Goal: Transaction & Acquisition: Book appointment/travel/reservation

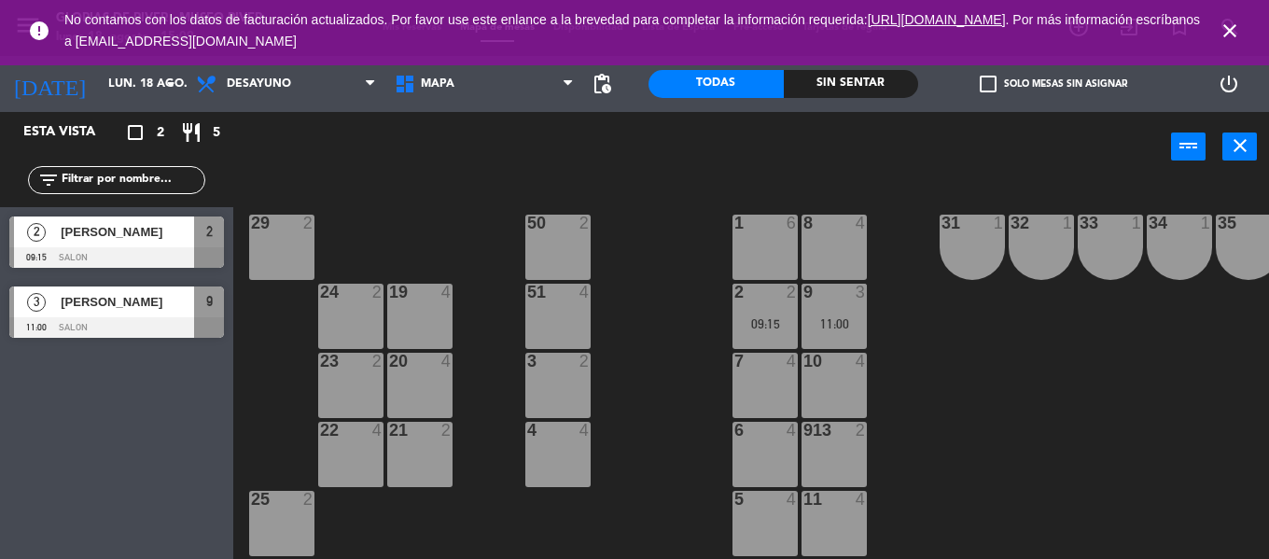
click at [1223, 32] on icon "close" at bounding box center [1229, 31] width 22 height 22
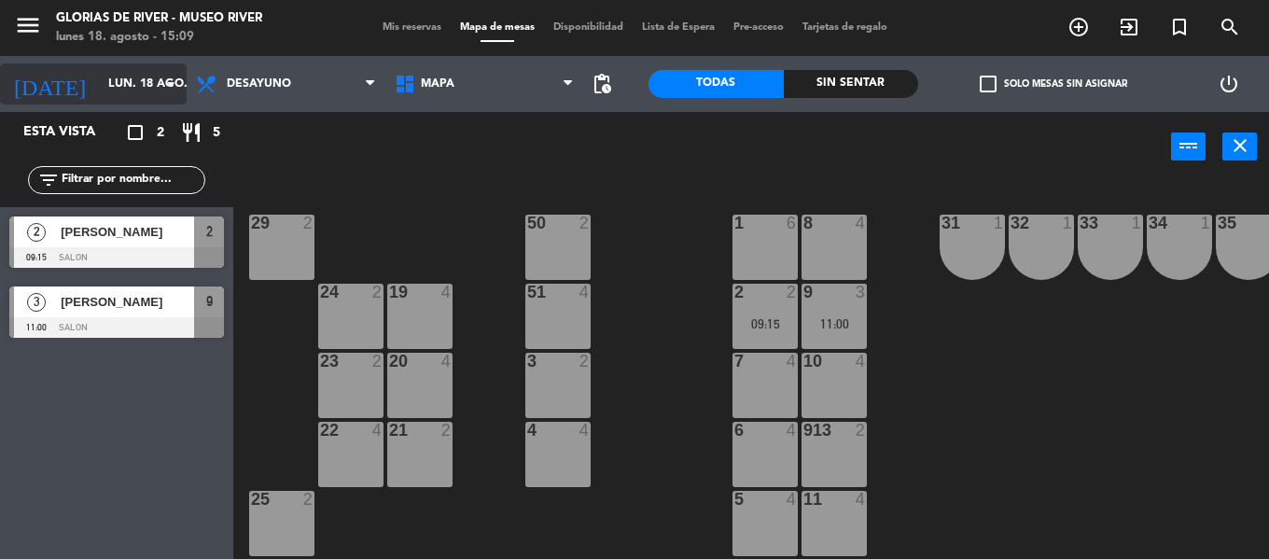
click at [99, 74] on input "lun. 18 ago." at bounding box center [178, 84] width 158 height 32
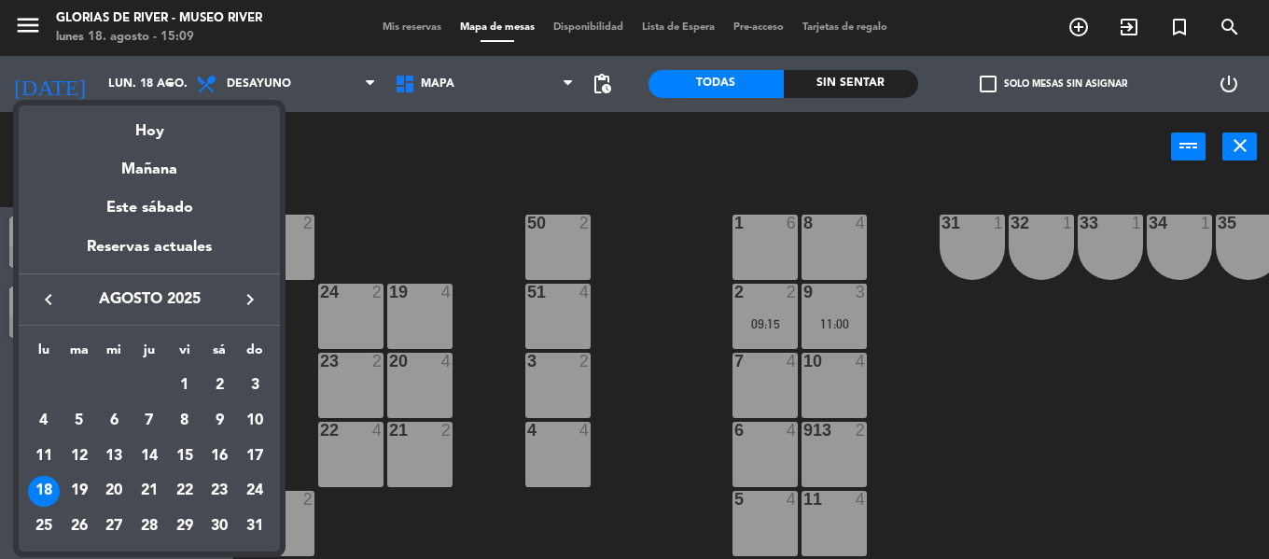
click at [349, 137] on div at bounding box center [634, 279] width 1269 height 559
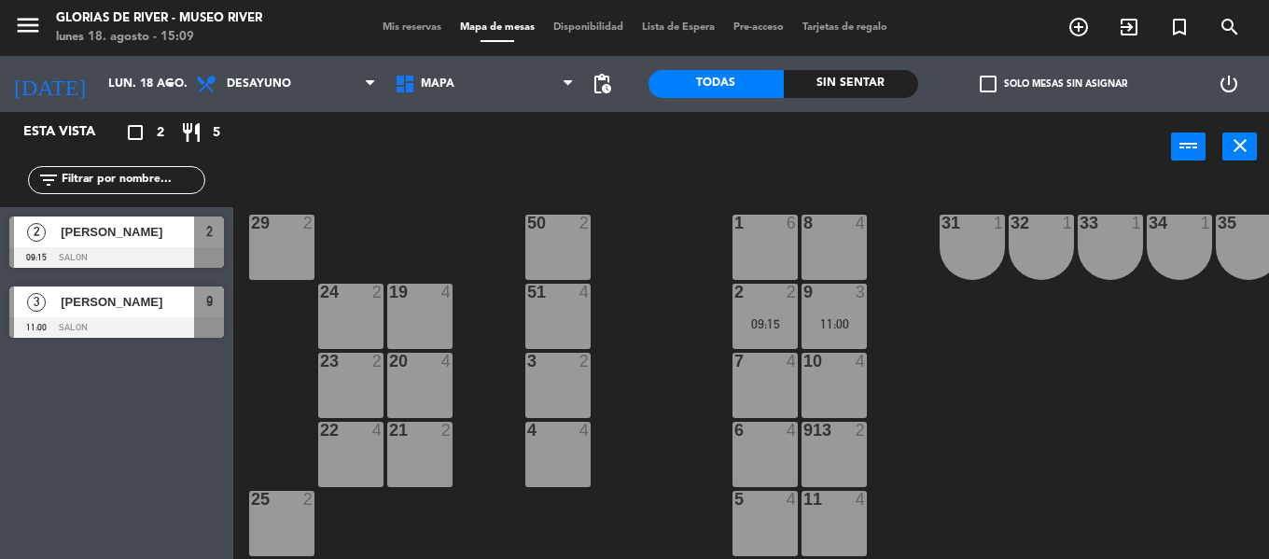
click at [386, 31] on span "Mis reservas" at bounding box center [411, 27] width 77 height 10
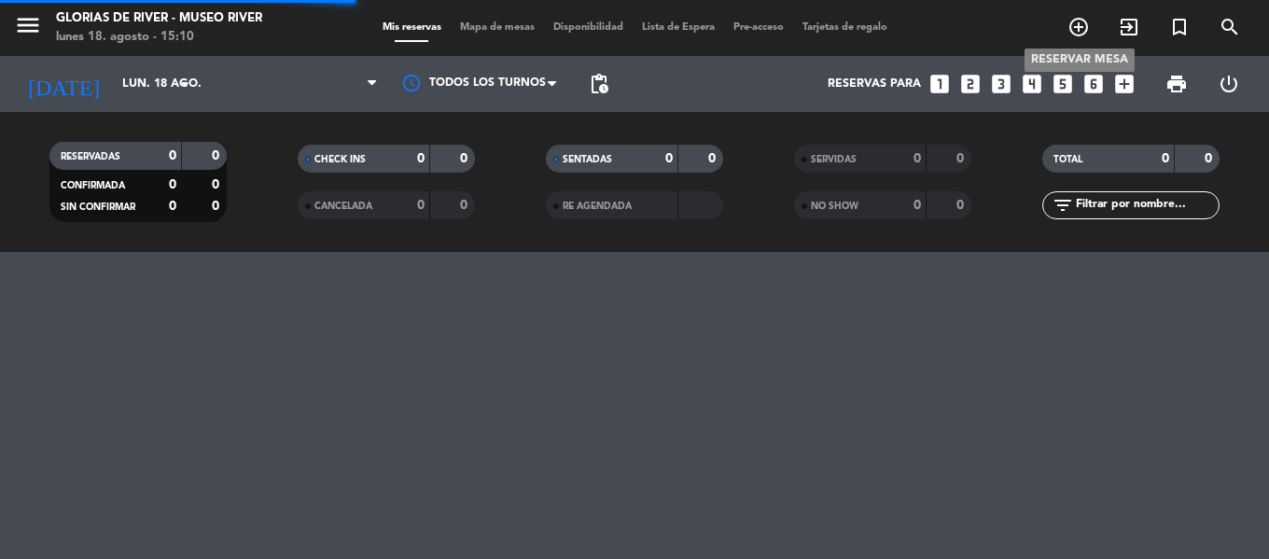
click at [1081, 38] on icon "add_circle_outline" at bounding box center [1078, 27] width 22 height 22
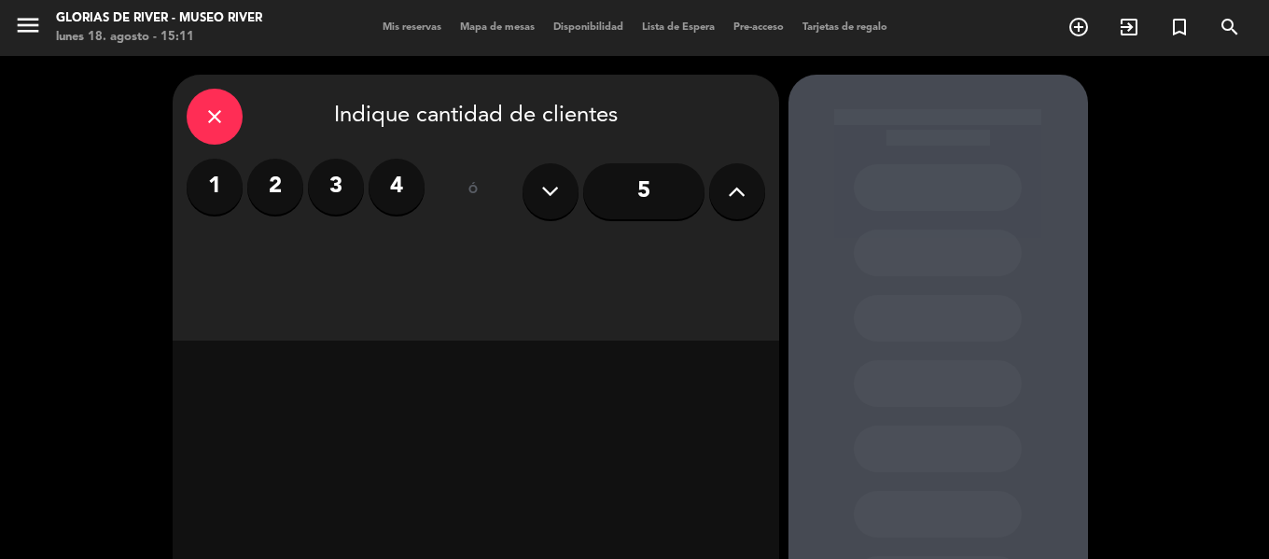
click at [249, 204] on div "1 2 3 4" at bounding box center [306, 187] width 238 height 56
click at [259, 202] on label "2" at bounding box center [275, 187] width 56 height 56
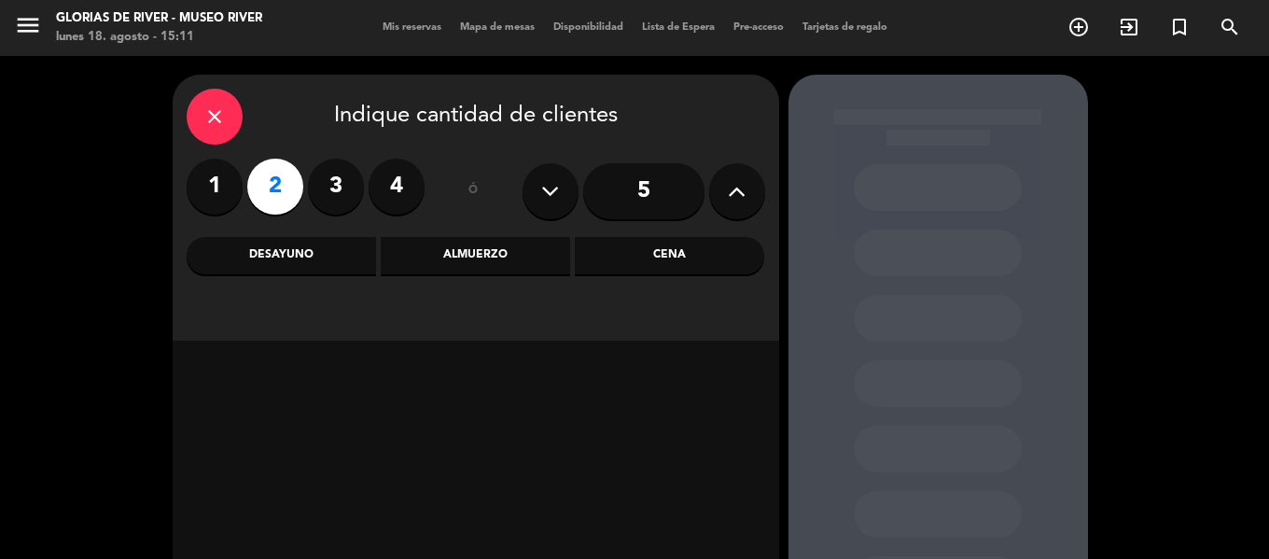
click at [227, 190] on label "1" at bounding box center [215, 187] width 56 height 56
click at [225, 190] on label "1" at bounding box center [215, 187] width 56 height 56
click at [288, 194] on label "2" at bounding box center [275, 187] width 56 height 56
click at [528, 257] on div "Almuerzo" at bounding box center [475, 255] width 189 height 37
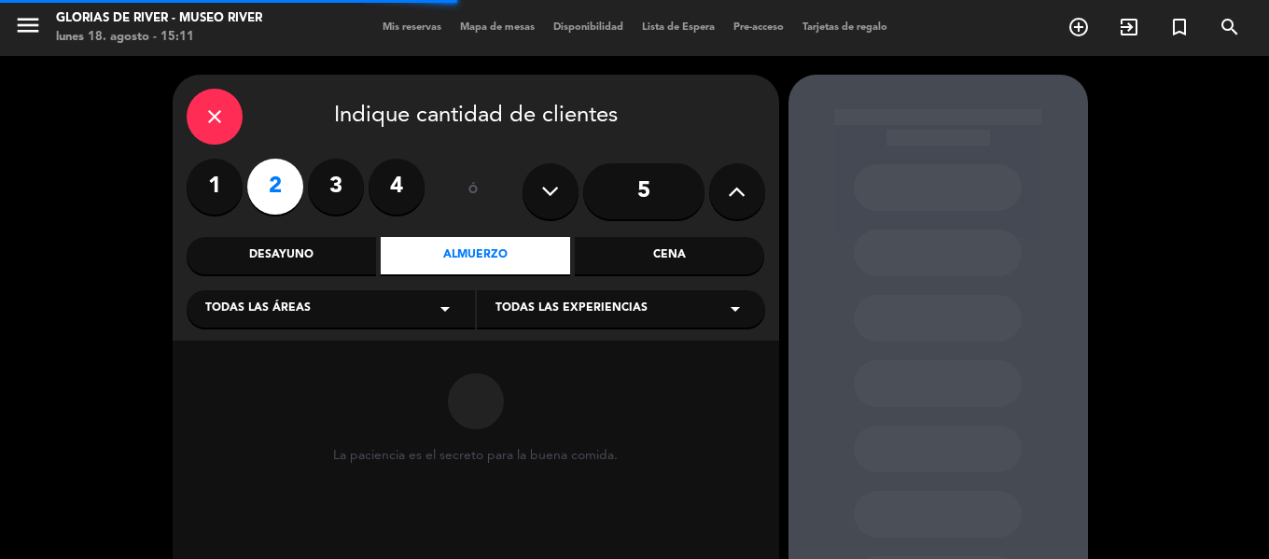
click at [335, 250] on div "Desayuno" at bounding box center [281, 255] width 189 height 37
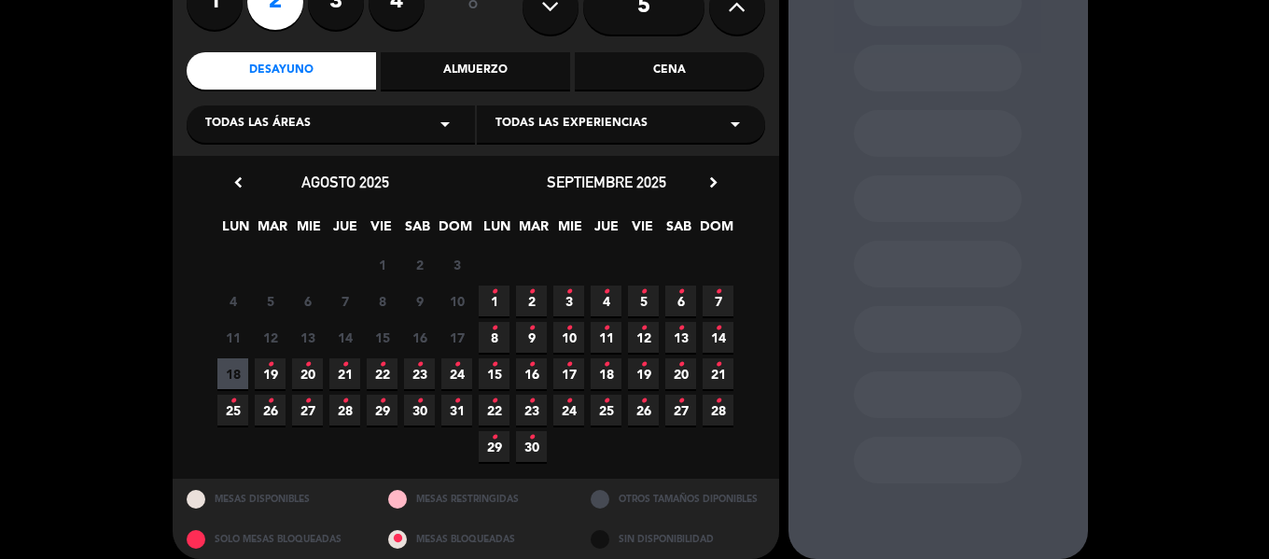
scroll to position [187, 0]
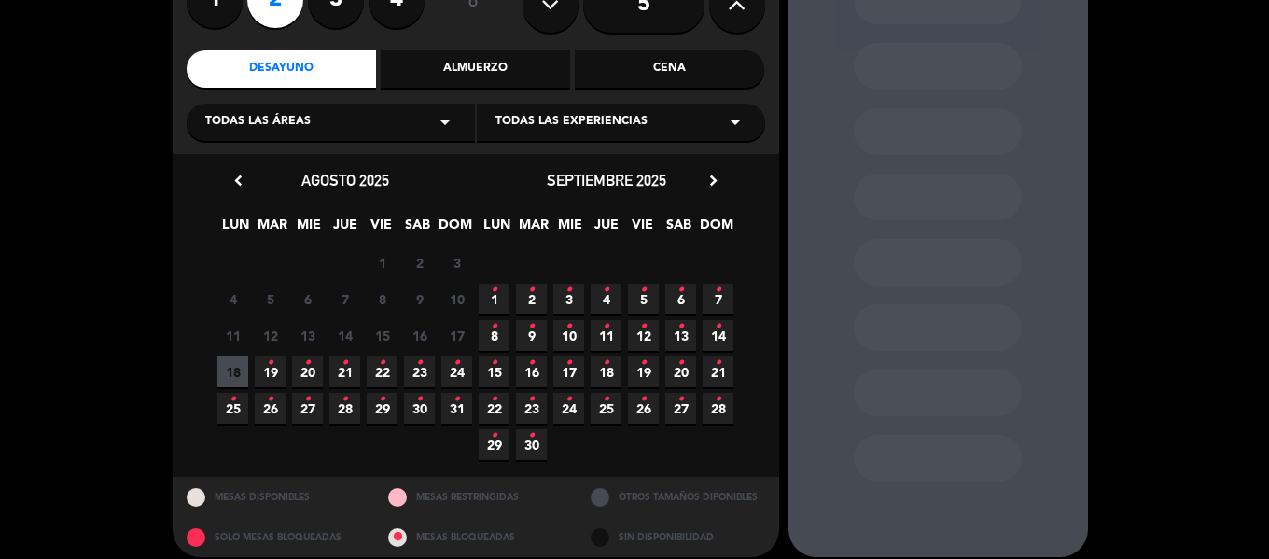
click at [678, 301] on icon "•" at bounding box center [680, 290] width 7 height 30
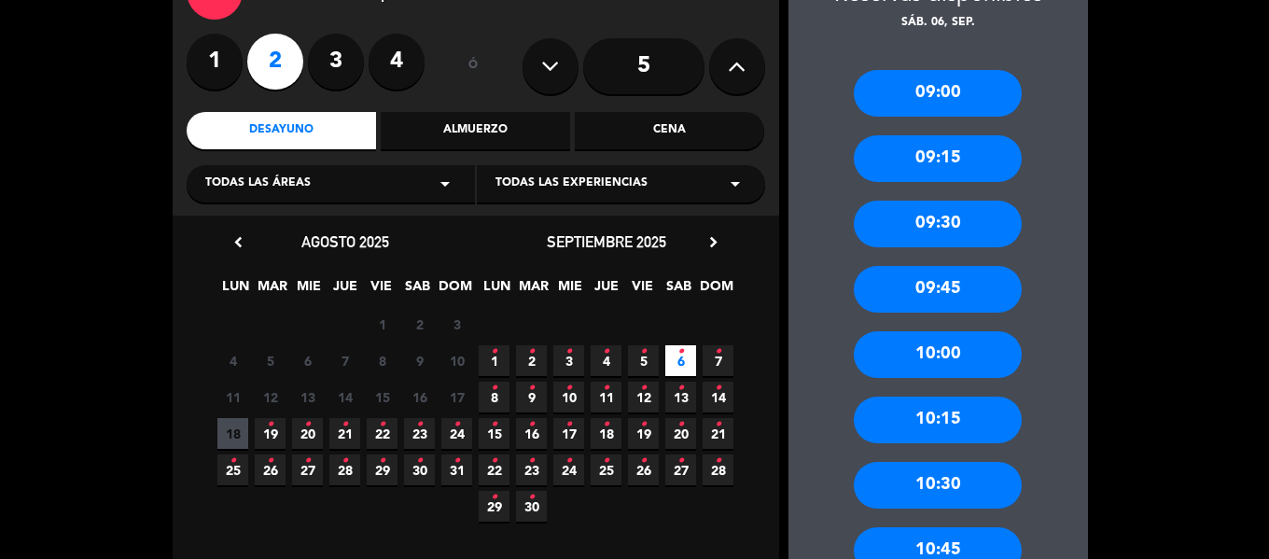
scroll to position [168, 0]
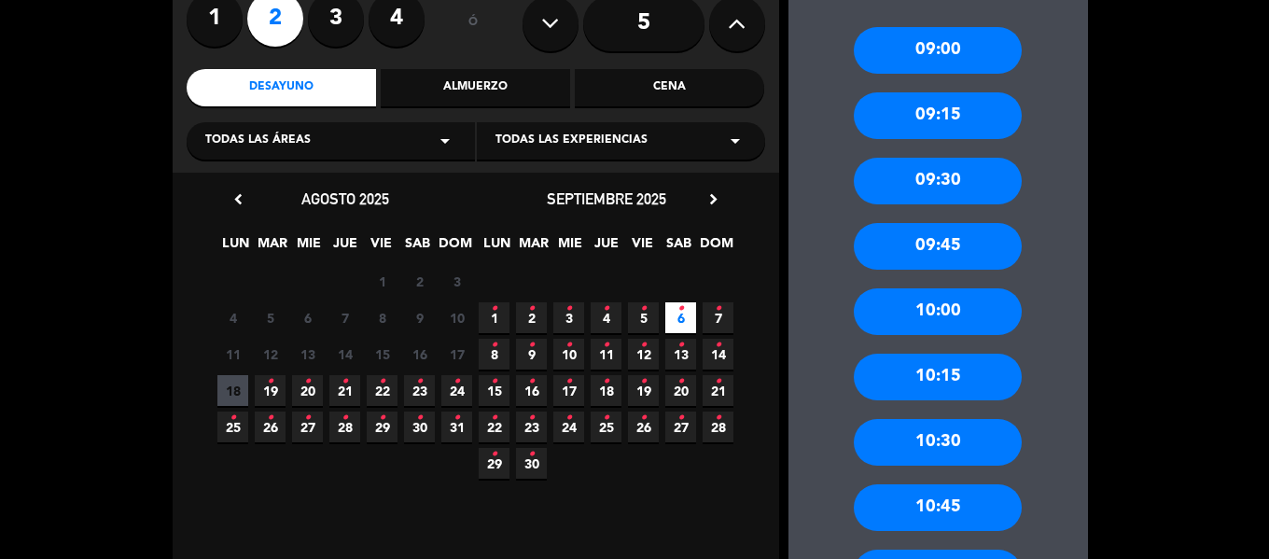
click at [964, 305] on div "10:00" at bounding box center [937, 311] width 168 height 47
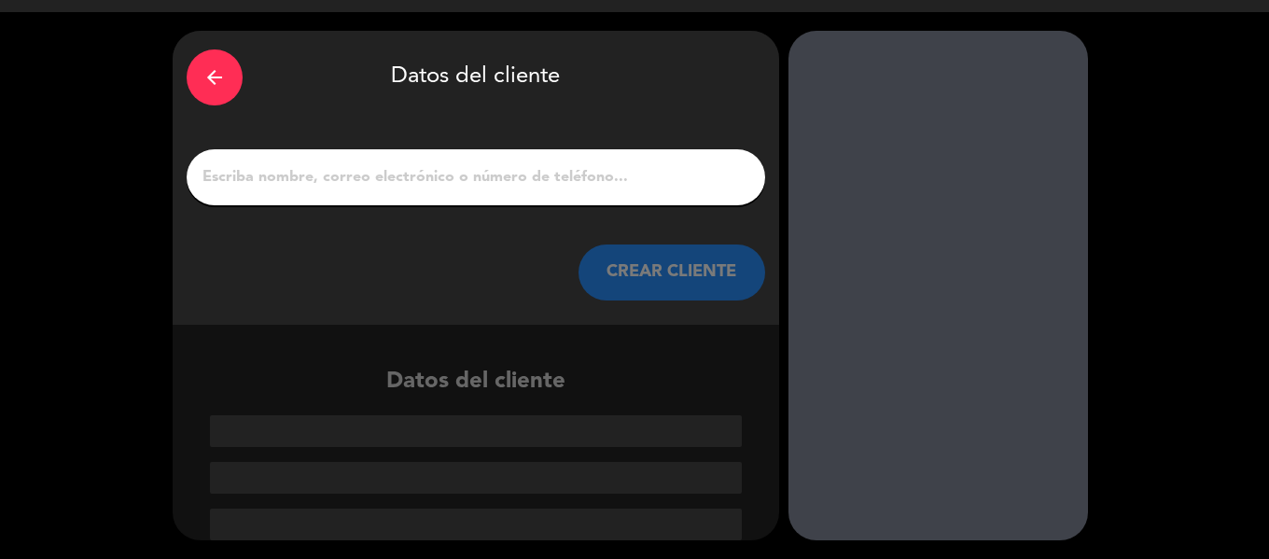
click at [602, 173] on input "1" at bounding box center [476, 177] width 550 height 26
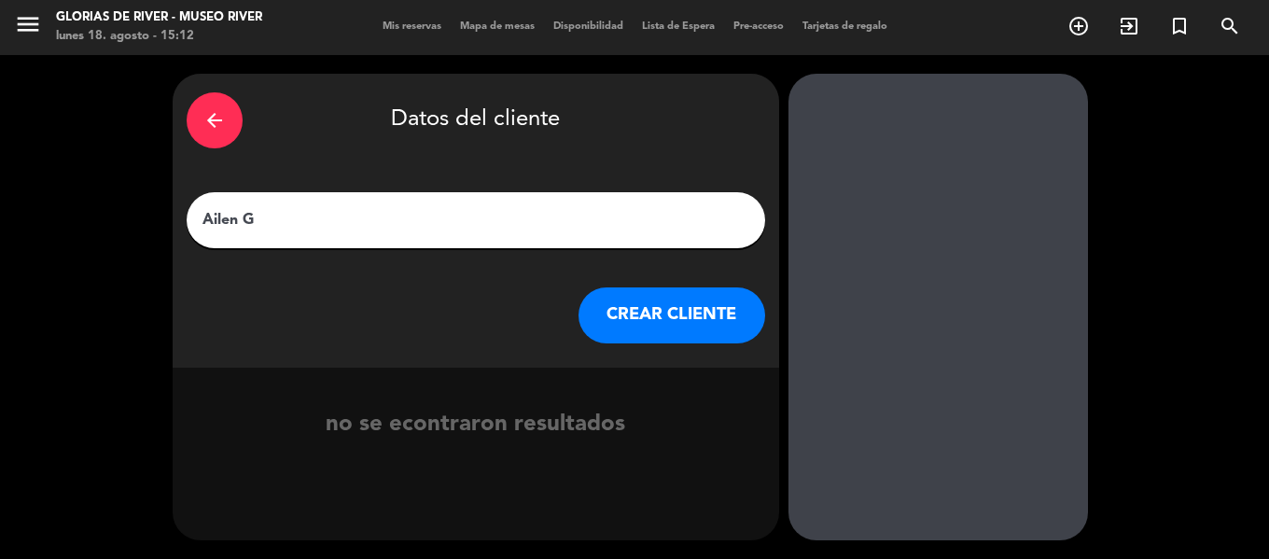
scroll to position [1, 0]
type input "[PERSON_NAME] BIGBOX"
click at [673, 298] on button "CREAR CLIENTE" at bounding box center [671, 315] width 187 height 56
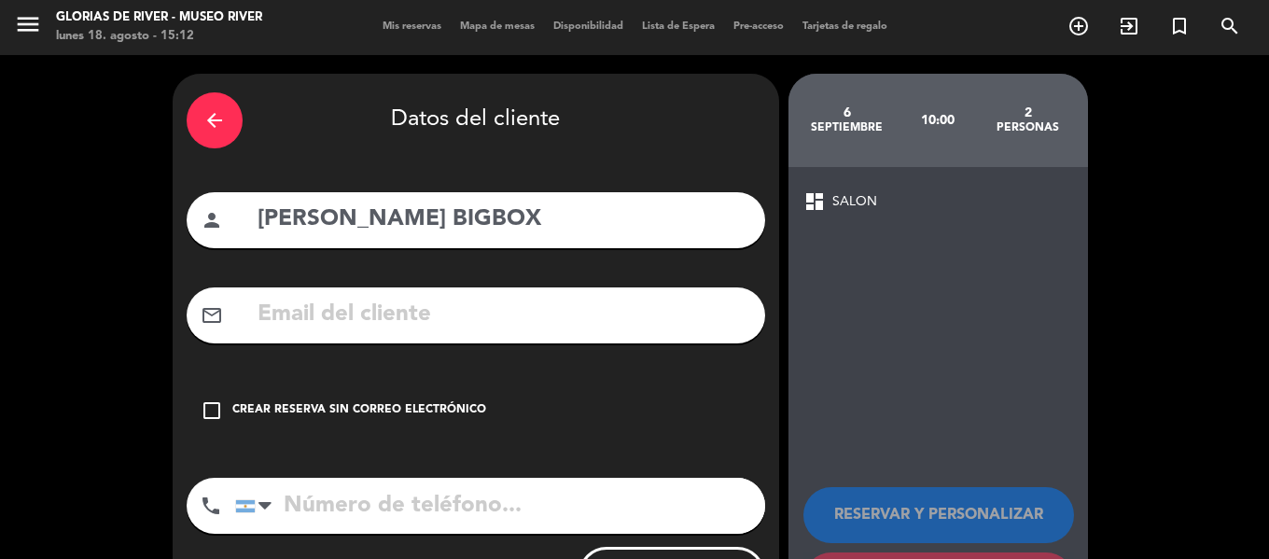
drag, startPoint x: 404, startPoint y: 408, endPoint x: 470, endPoint y: 412, distance: 66.4
click at [404, 407] on div "Crear reserva sin correo electrónico" at bounding box center [359, 410] width 254 height 19
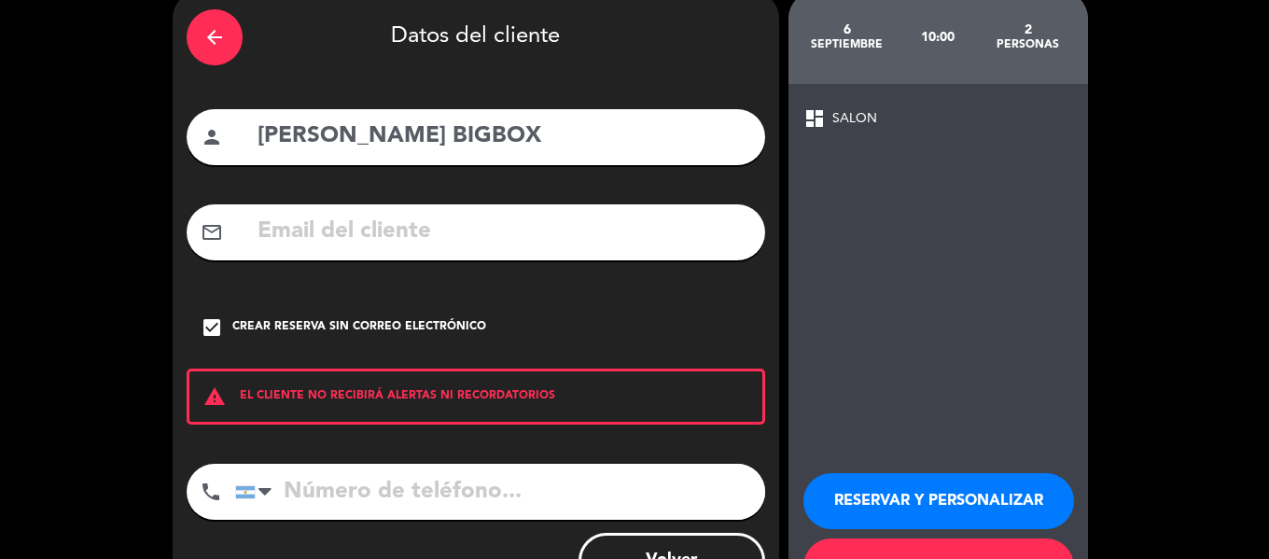
scroll to position [160, 0]
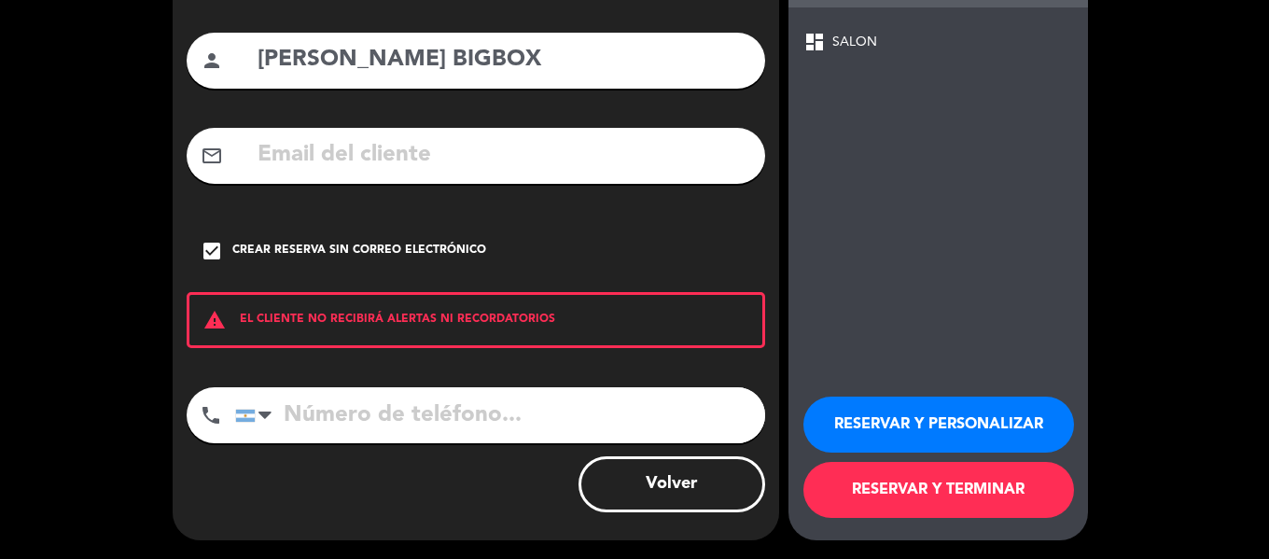
click at [1008, 429] on button "RESERVAR Y PERSONALIZAR" at bounding box center [938, 424] width 271 height 56
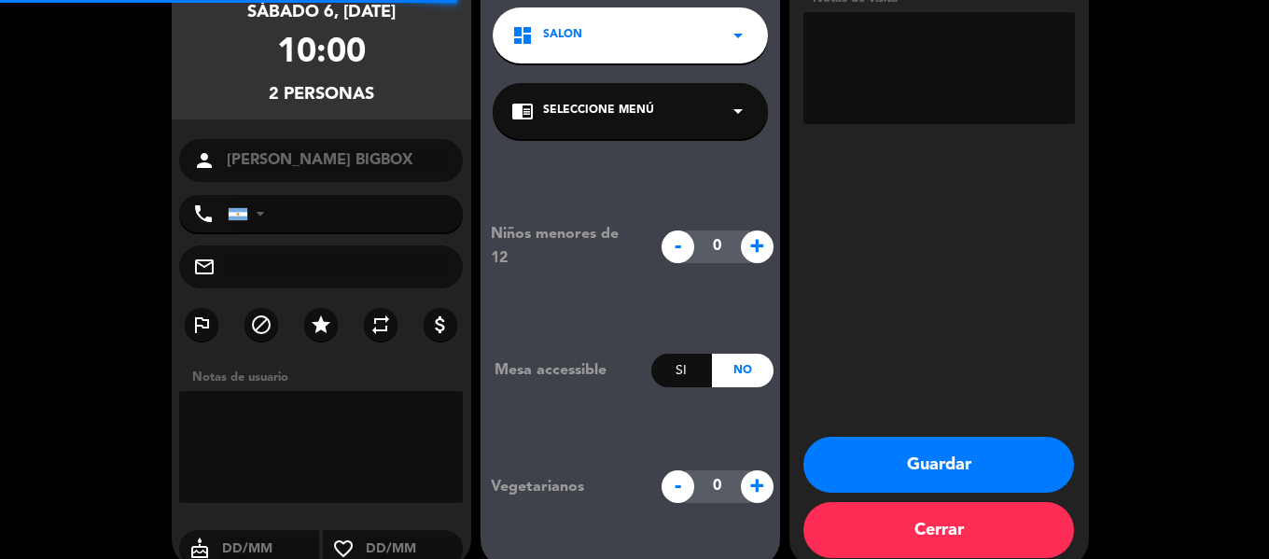
scroll to position [75, 0]
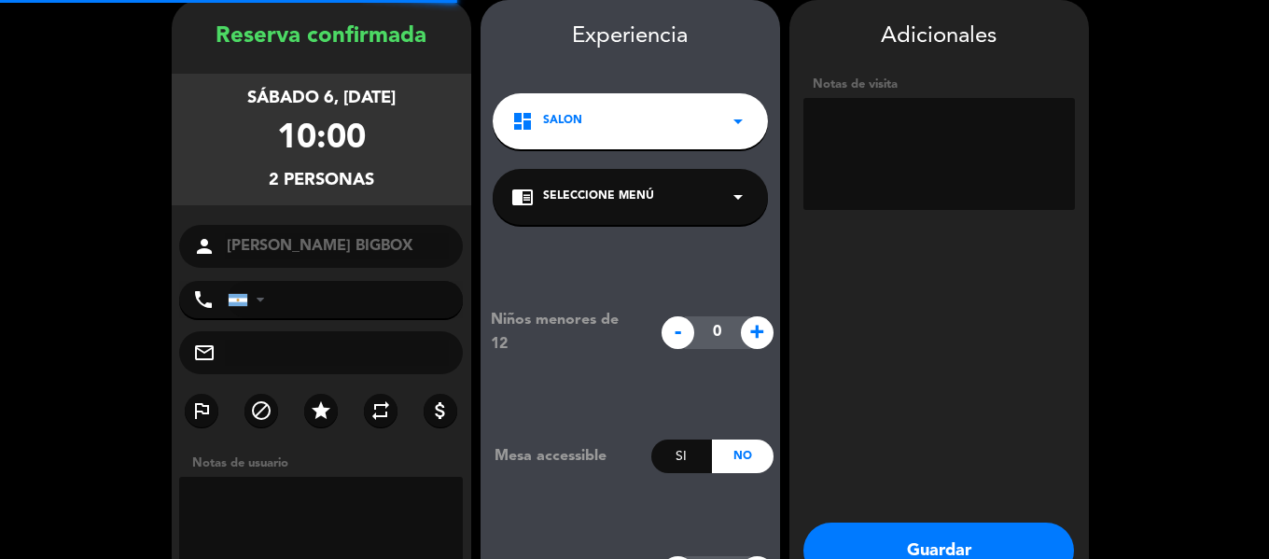
click at [945, 171] on textarea at bounding box center [938, 154] width 271 height 112
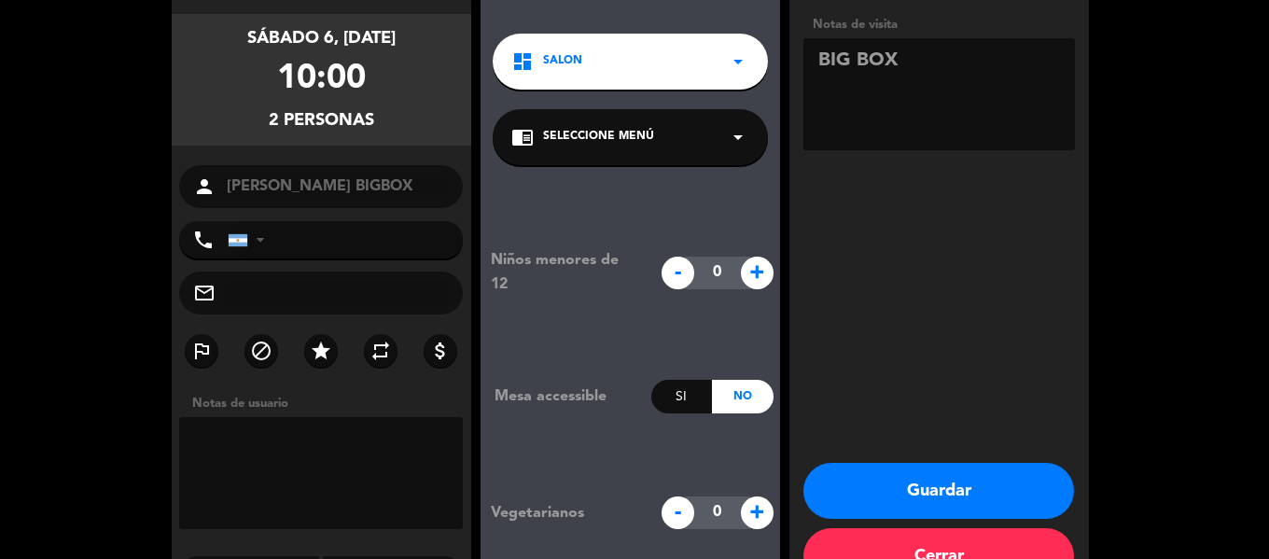
scroll to position [187, 0]
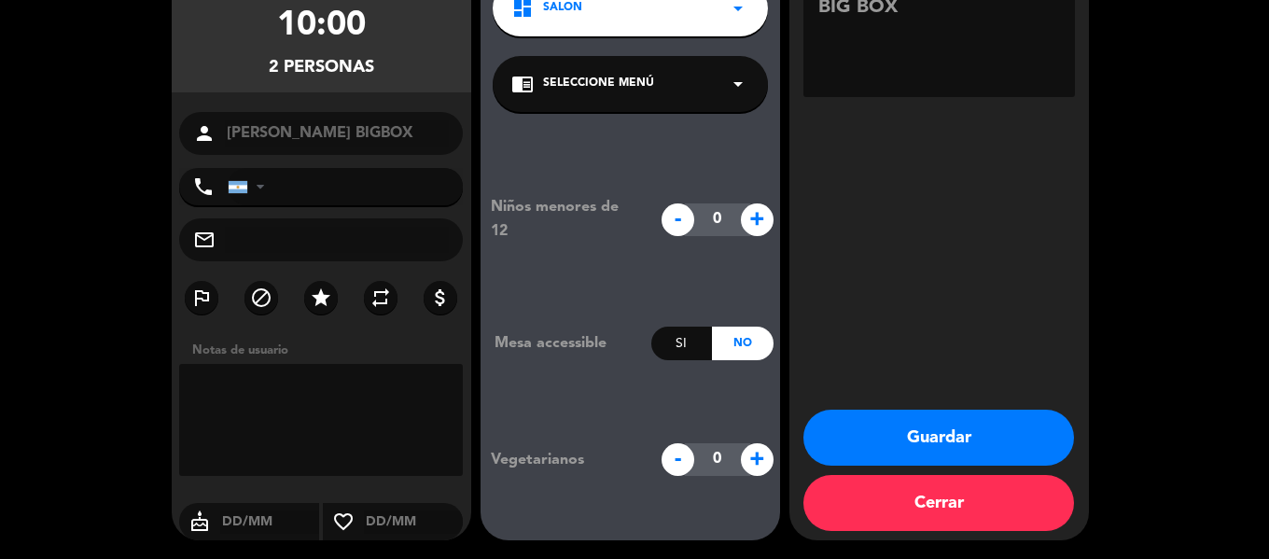
type textarea "BIG BOX"
click at [988, 416] on button "Guardar" at bounding box center [938, 437] width 271 height 56
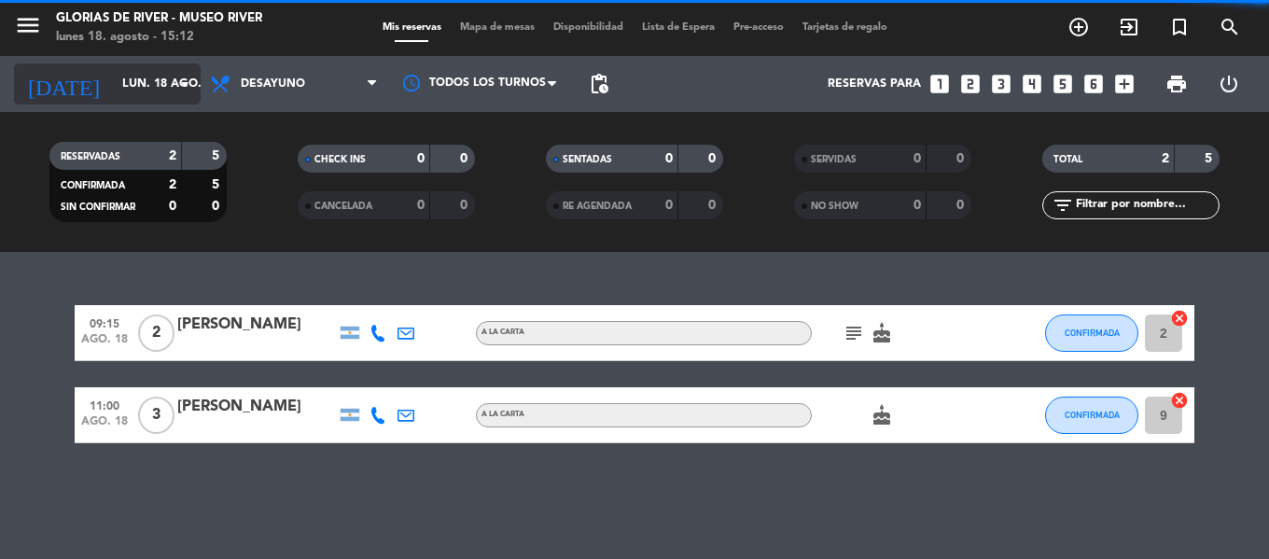
click at [135, 81] on input "lun. 18 ago." at bounding box center [192, 84] width 158 height 32
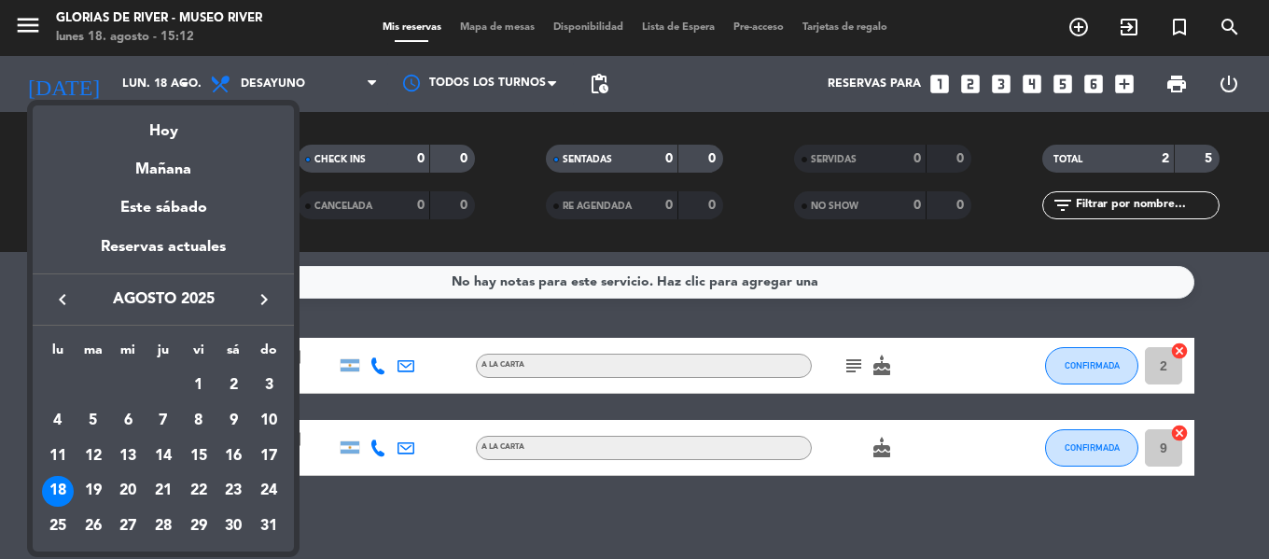
click at [267, 298] on icon "keyboard_arrow_right" at bounding box center [264, 299] width 22 height 22
click at [229, 414] on div "6" at bounding box center [233, 421] width 32 height 32
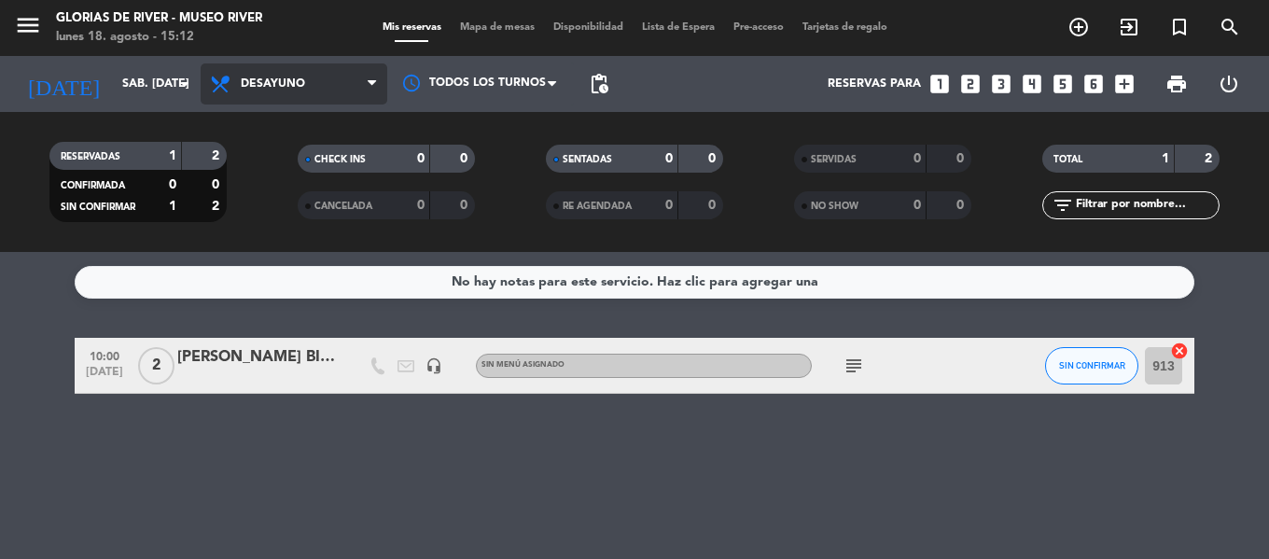
click at [301, 88] on span "Desayuno" at bounding box center [273, 83] width 64 height 13
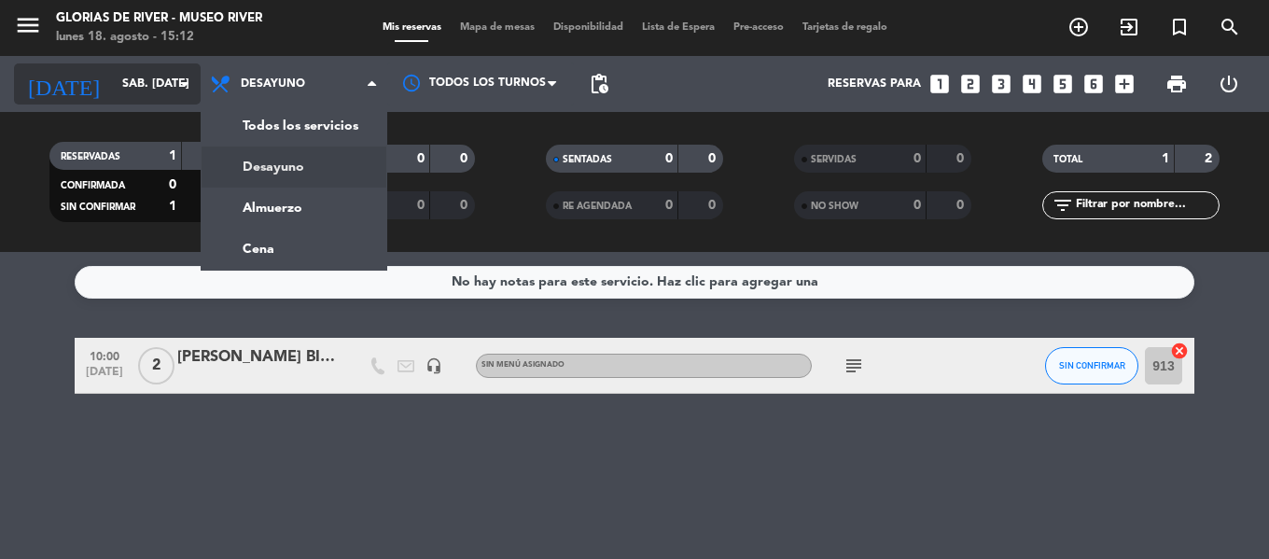
click at [113, 74] on input "sáb. [DATE]" at bounding box center [192, 84] width 158 height 32
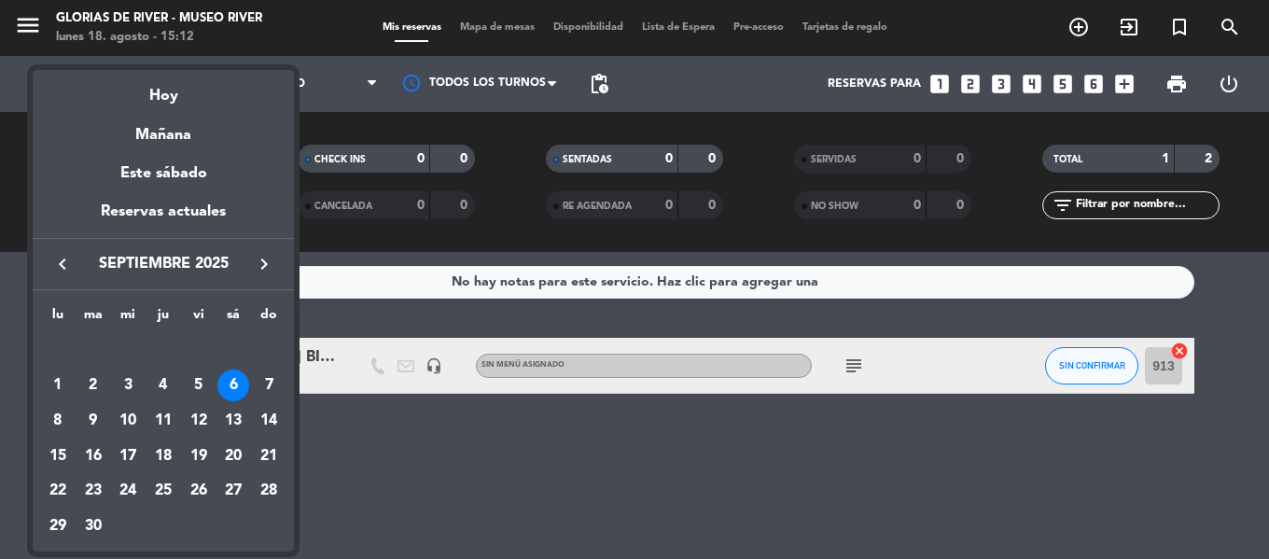
click at [53, 269] on icon "keyboard_arrow_left" at bounding box center [62, 264] width 22 height 22
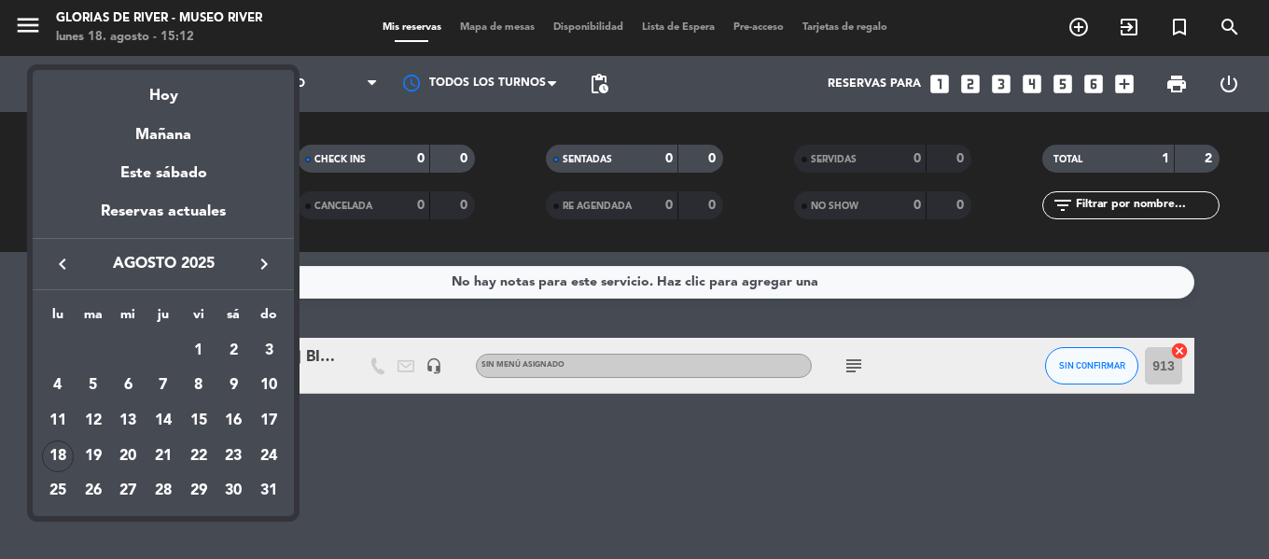
click at [56, 448] on div "18" at bounding box center [58, 456] width 32 height 32
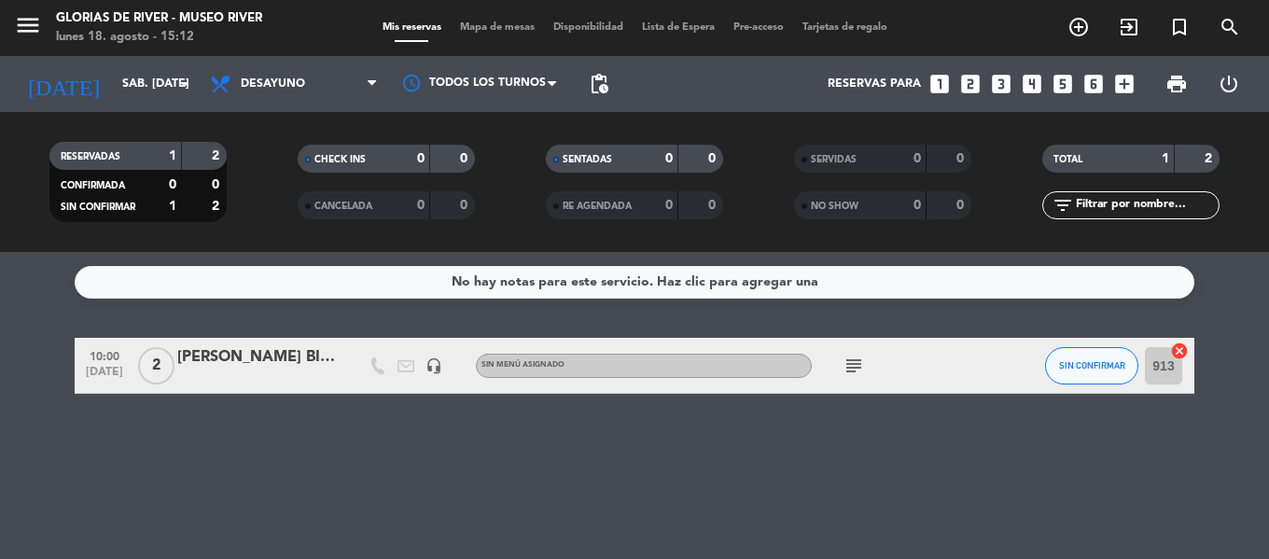
type input "lun. 18 ago."
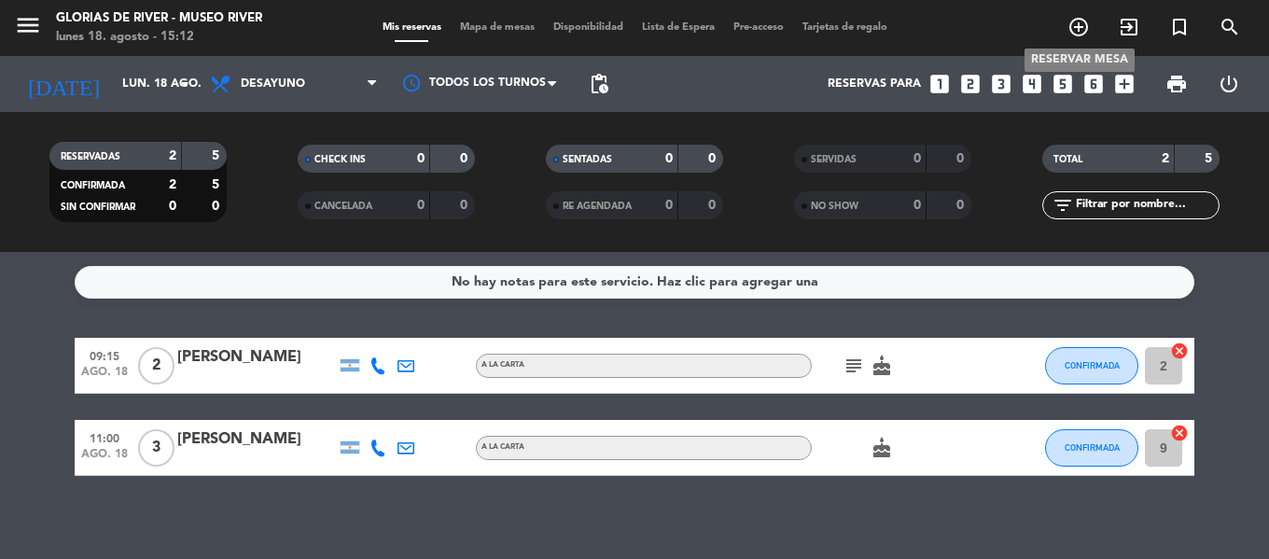
click at [1062, 28] on span "add_circle_outline" at bounding box center [1078, 27] width 50 height 32
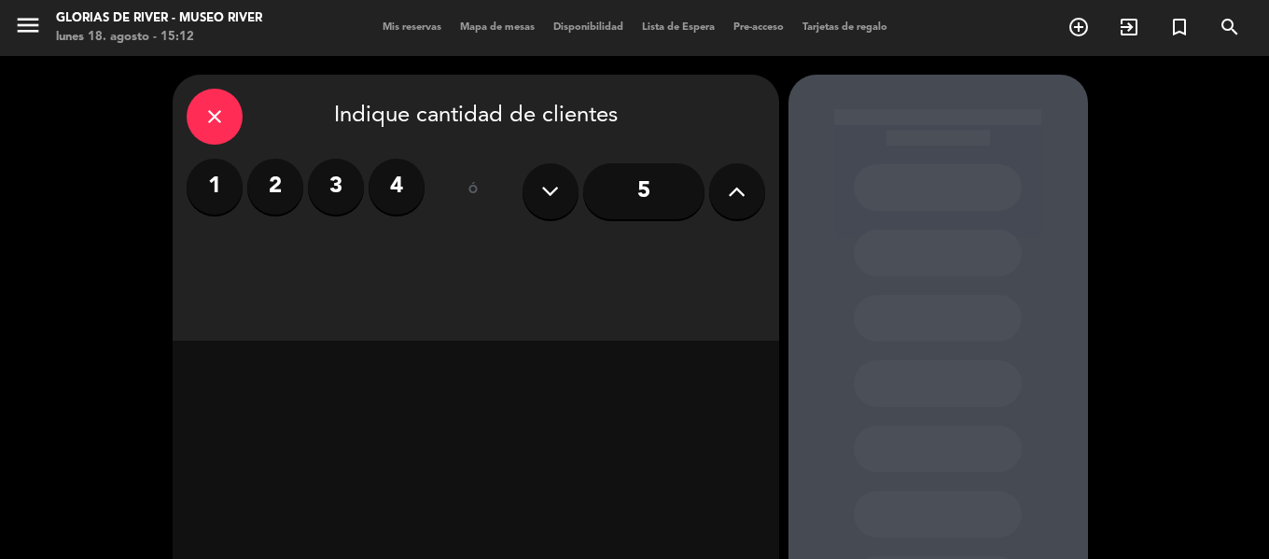
click at [741, 208] on button at bounding box center [737, 191] width 56 height 56
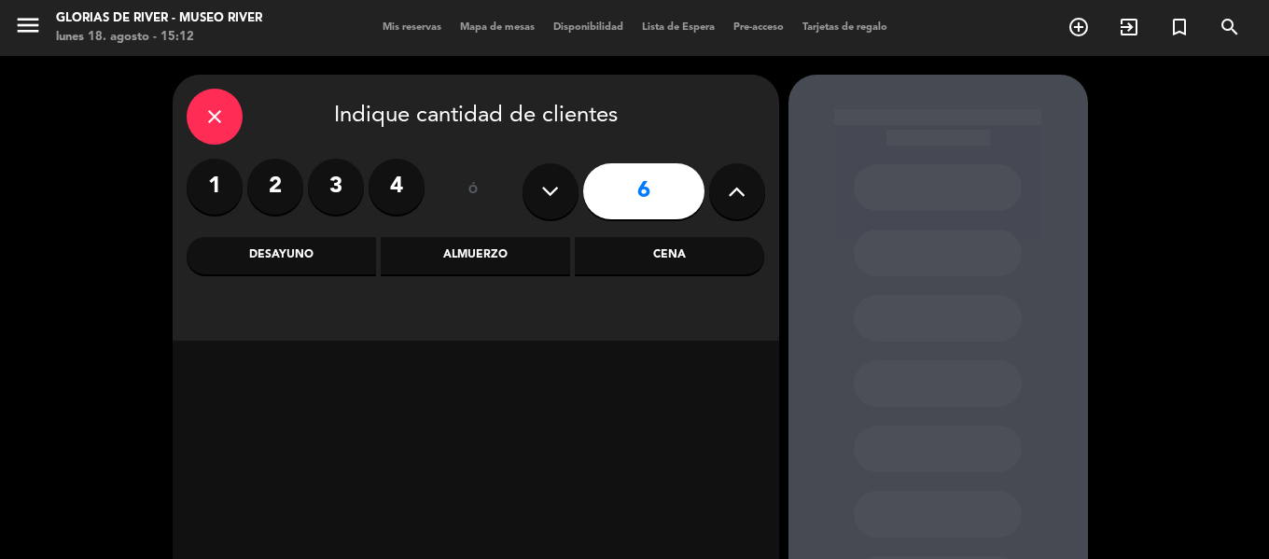
click at [737, 207] on button at bounding box center [737, 191] width 56 height 56
click at [737, 208] on button at bounding box center [737, 191] width 56 height 56
click at [735, 209] on button at bounding box center [737, 191] width 56 height 56
type input "10"
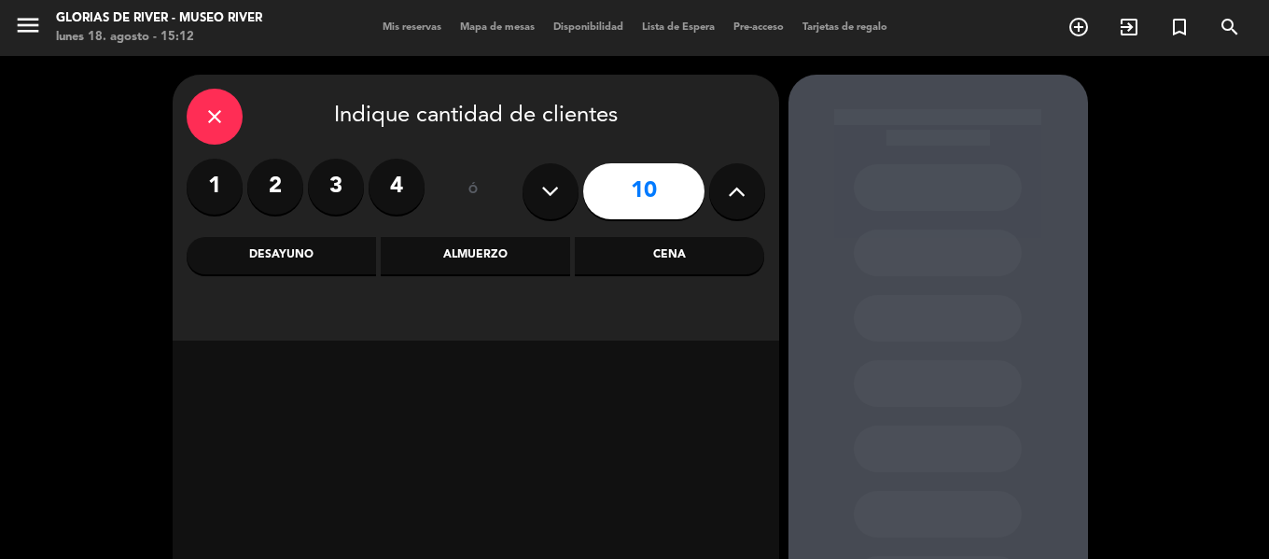
click at [699, 270] on div "Cena" at bounding box center [669, 255] width 189 height 37
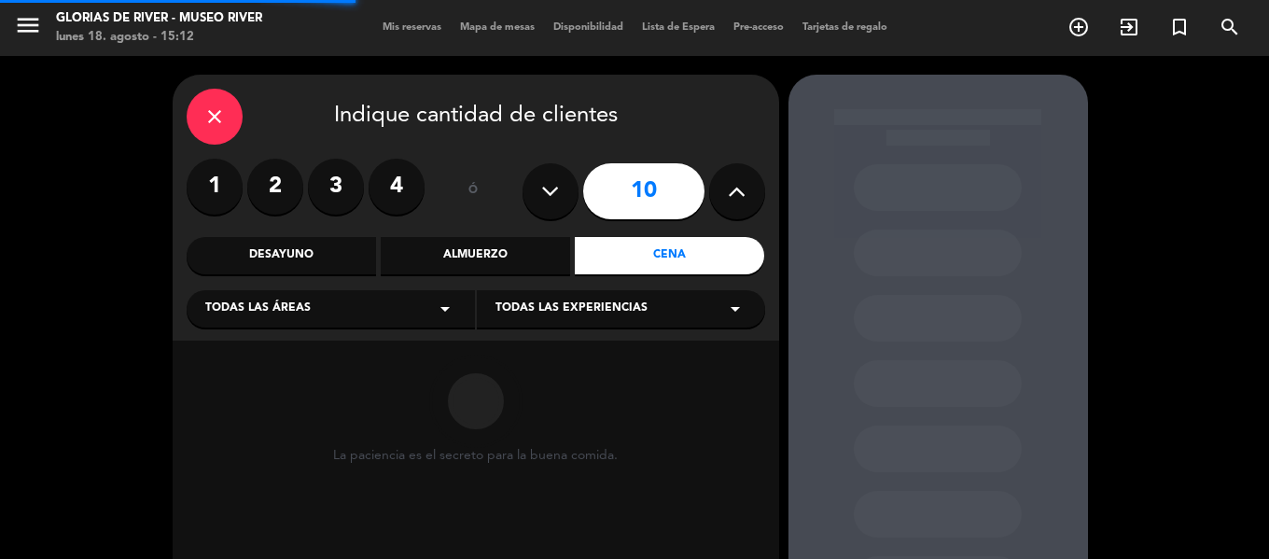
click at [403, 321] on div "Todas las áreas arrow_drop_down" at bounding box center [331, 308] width 288 height 37
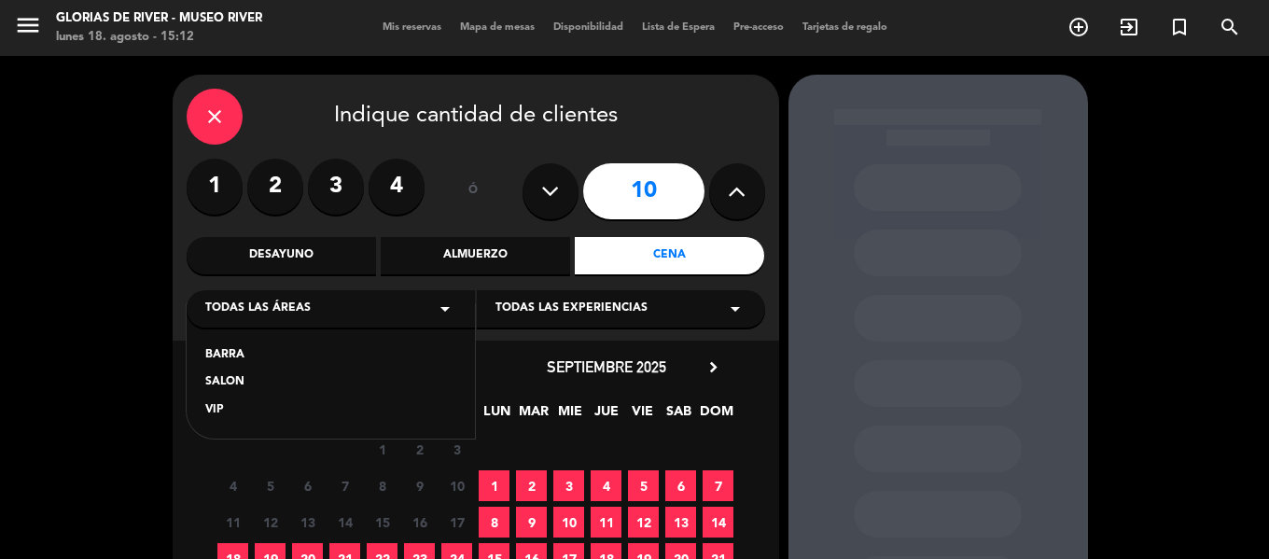
click at [537, 311] on span "Todas las experiencias" at bounding box center [571, 308] width 152 height 19
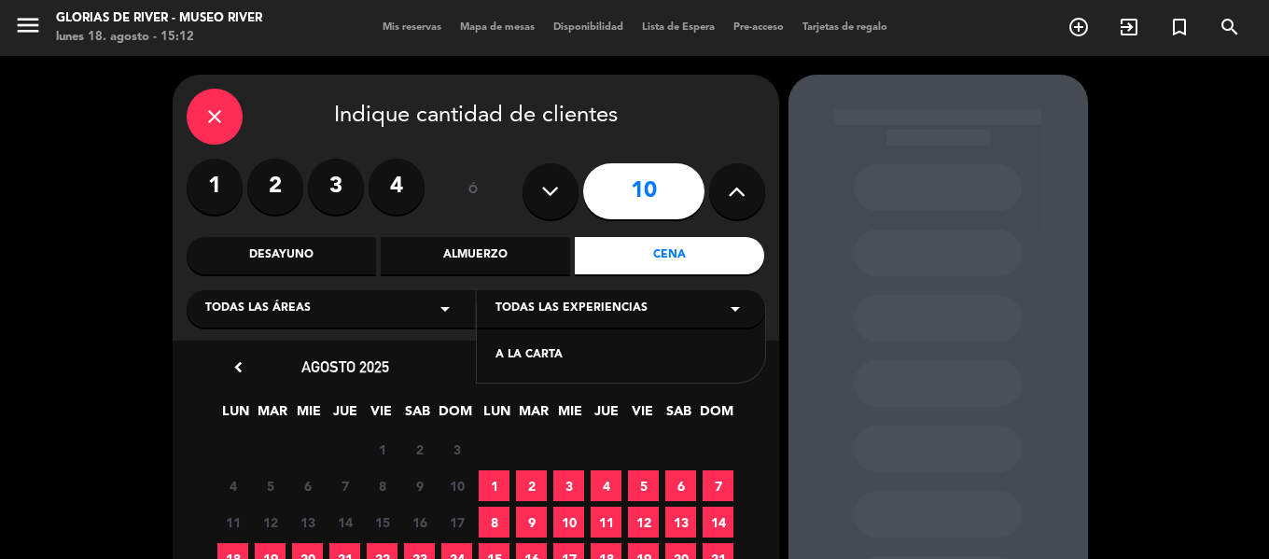
click at [544, 344] on div "A LA CARTA" at bounding box center [621, 343] width 288 height 79
click at [526, 351] on div "A LA CARTA" at bounding box center [620, 355] width 251 height 19
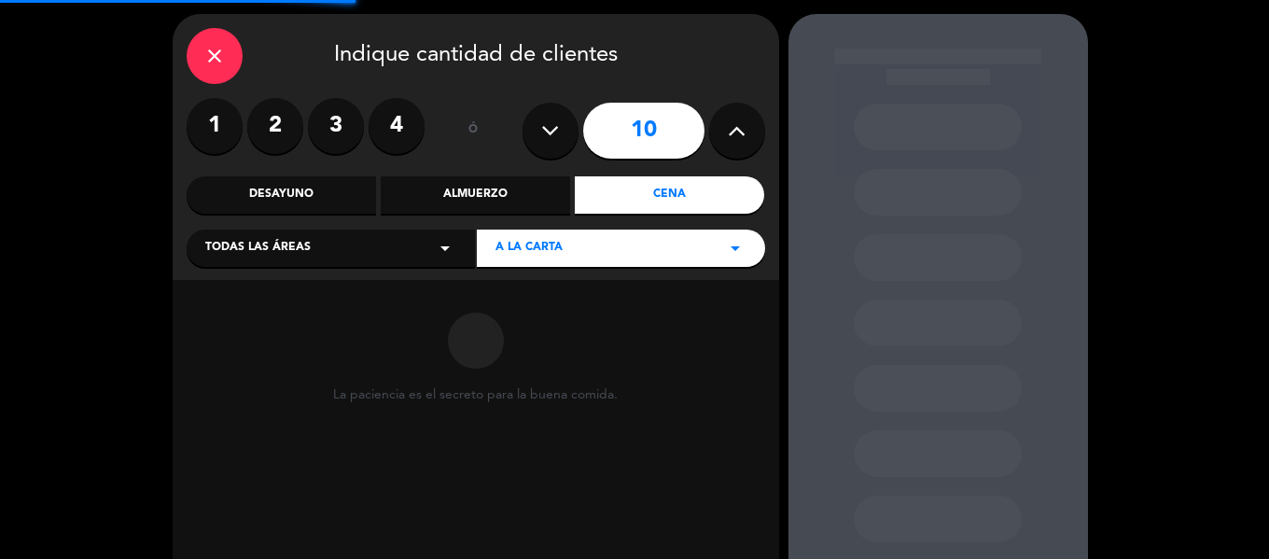
scroll to position [165, 0]
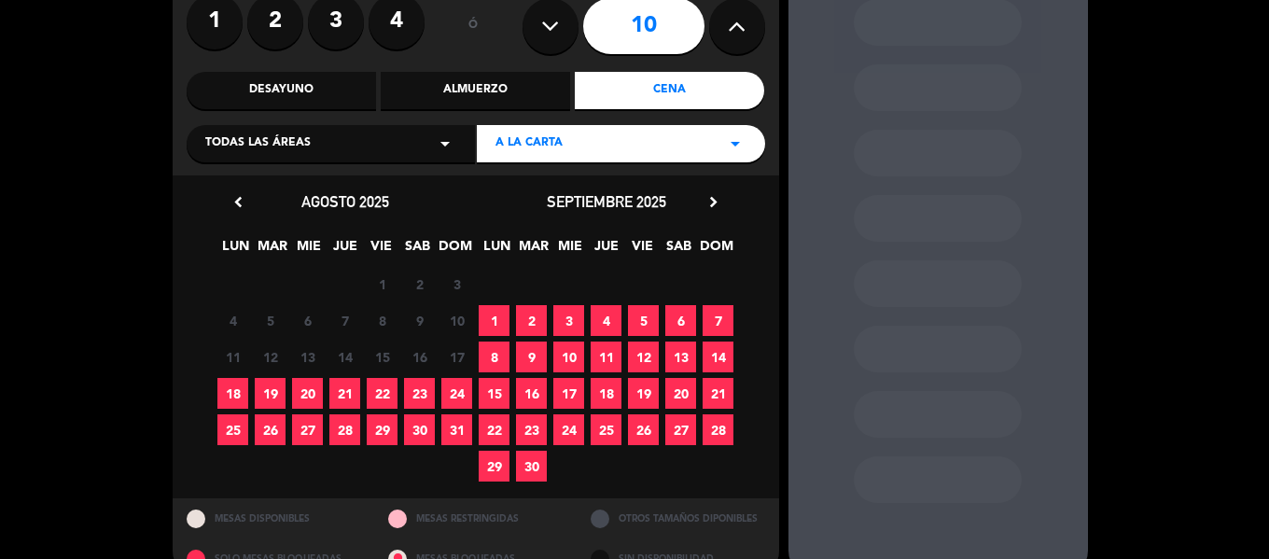
click at [233, 384] on span "18" at bounding box center [232, 393] width 31 height 31
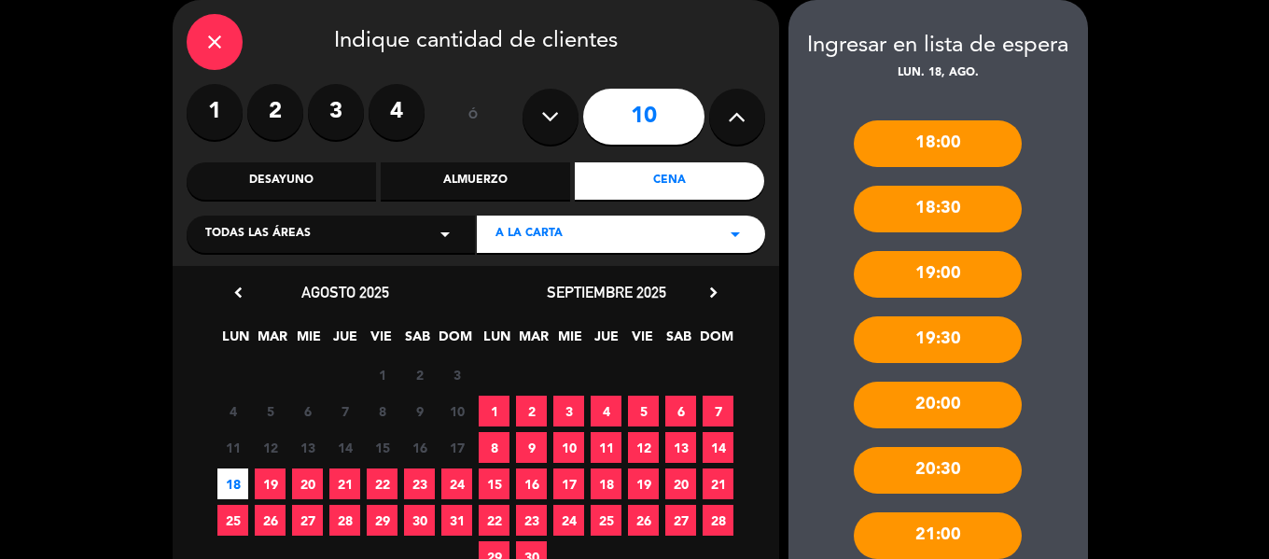
scroll to position [323, 0]
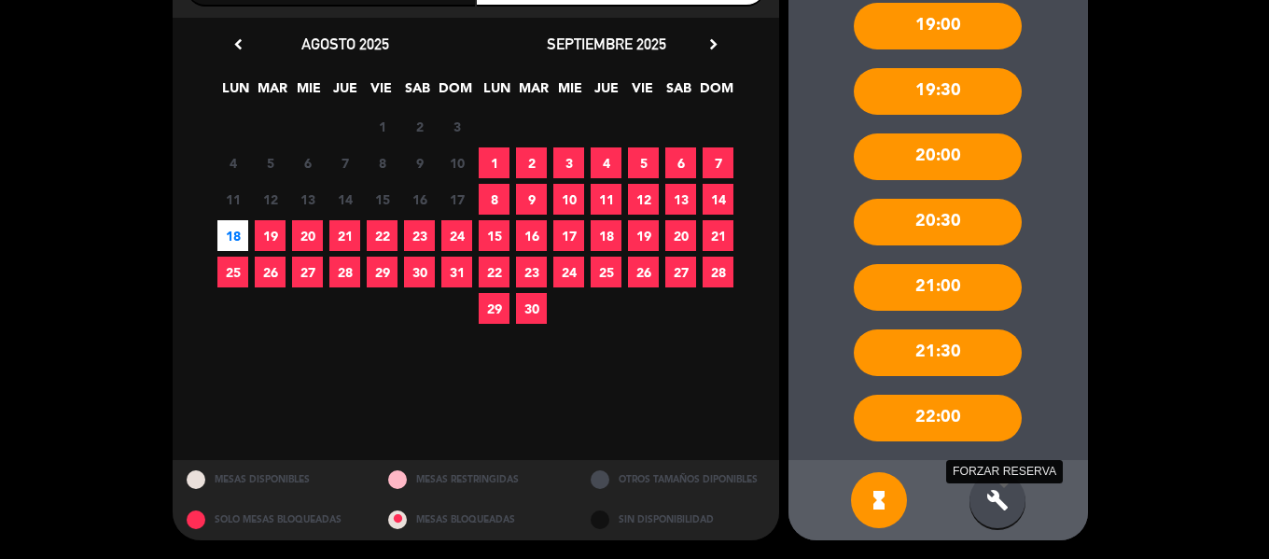
click at [998, 494] on icon "build" at bounding box center [997, 500] width 22 height 22
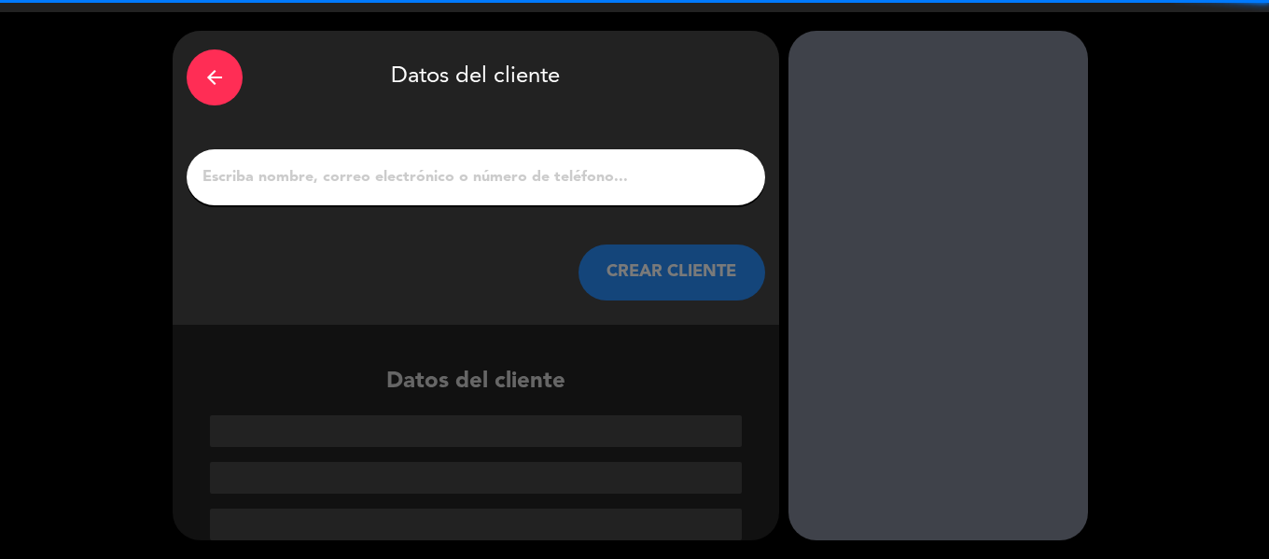
scroll to position [44, 0]
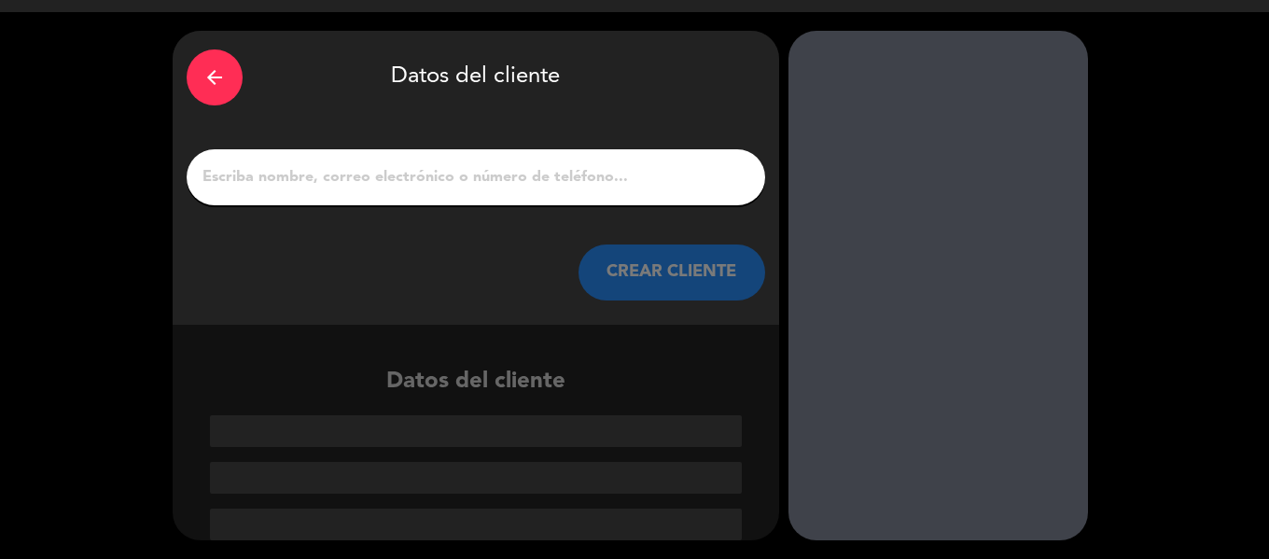
click at [612, 178] on input "1" at bounding box center [476, 177] width 550 height 26
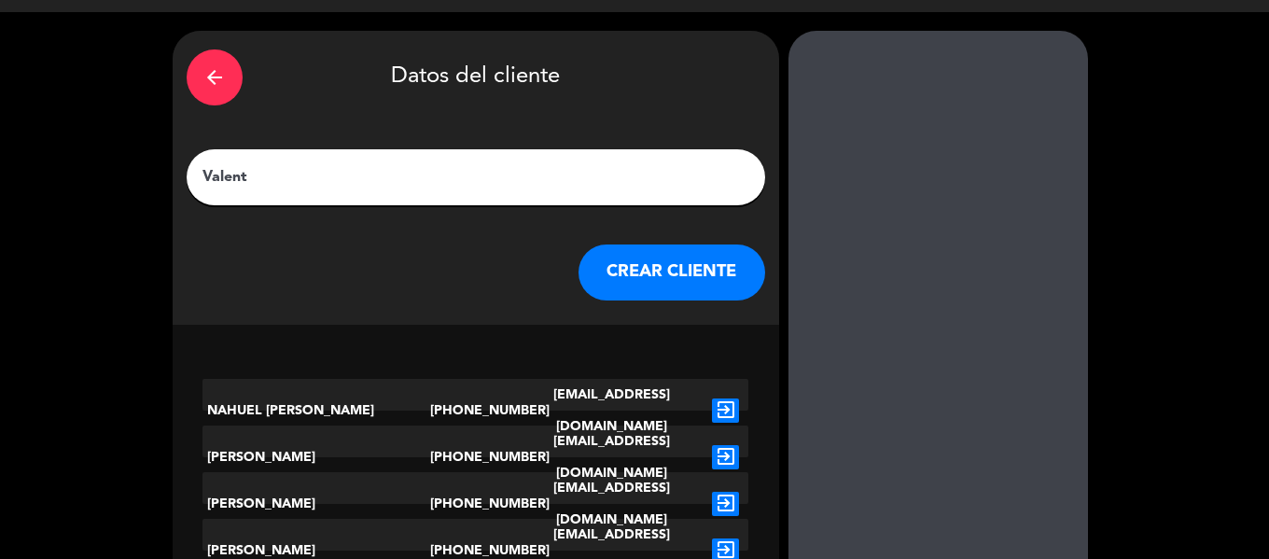
scroll to position [1, 0]
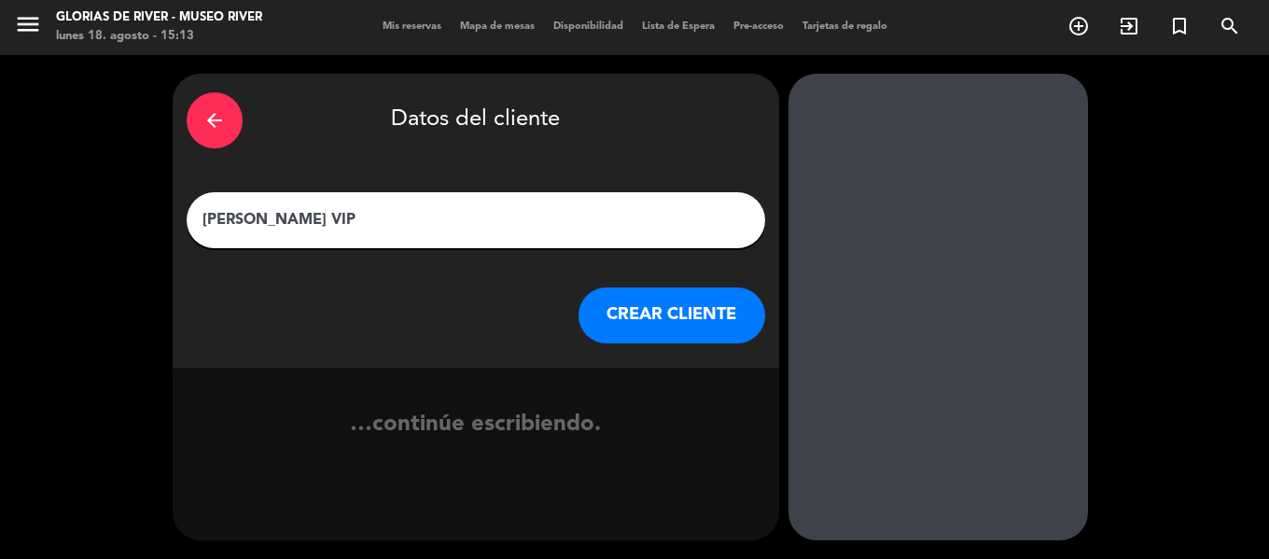
type input "[PERSON_NAME] VIP"
click at [673, 296] on button "CREAR CLIENTE" at bounding box center [671, 315] width 187 height 56
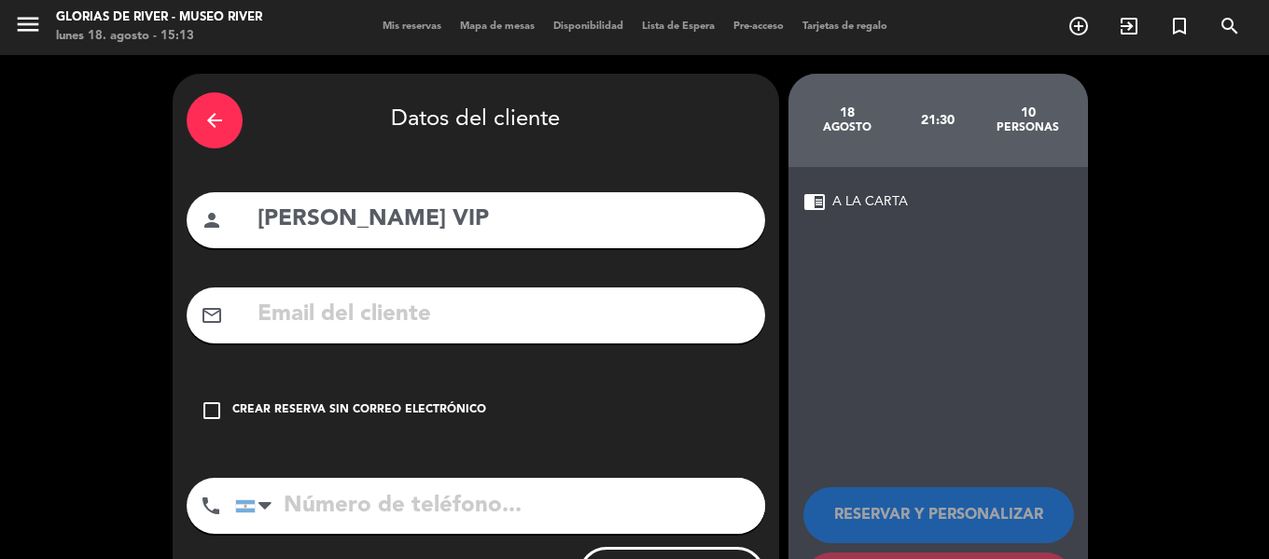
click at [352, 411] on div "Crear reserva sin correo electrónico" at bounding box center [359, 410] width 254 height 19
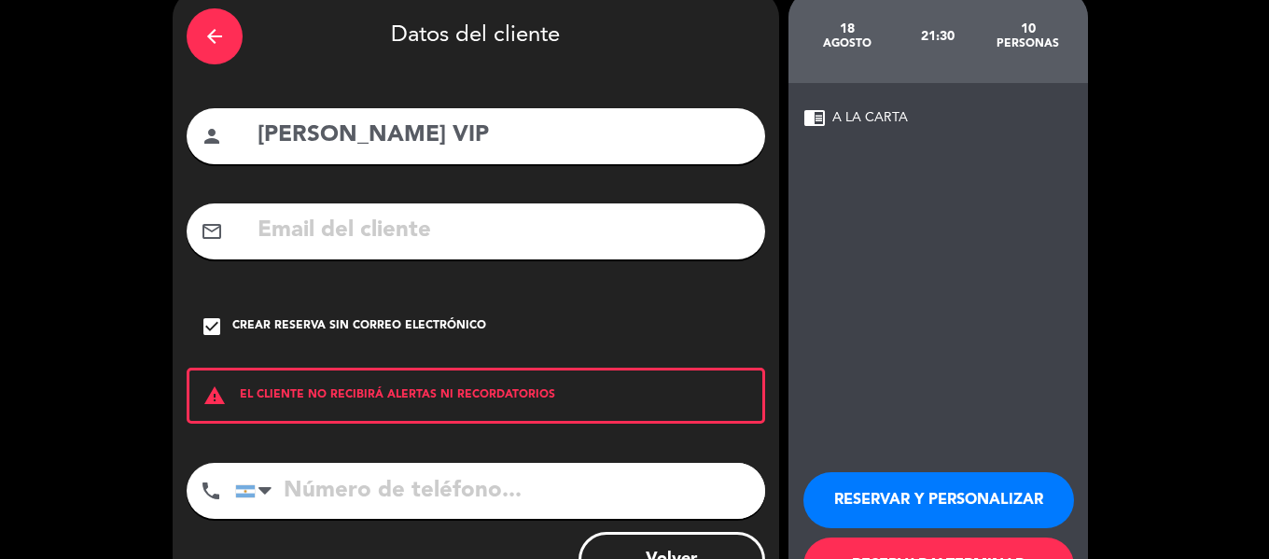
scroll to position [160, 0]
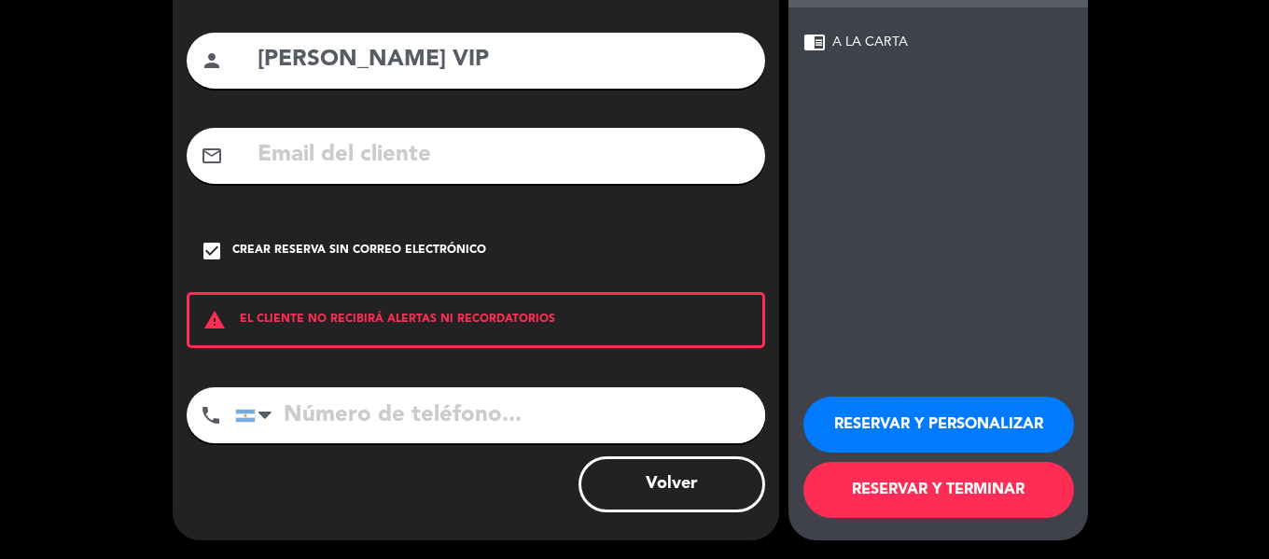
click at [917, 429] on button "RESERVAR Y PERSONALIZAR" at bounding box center [938, 424] width 271 height 56
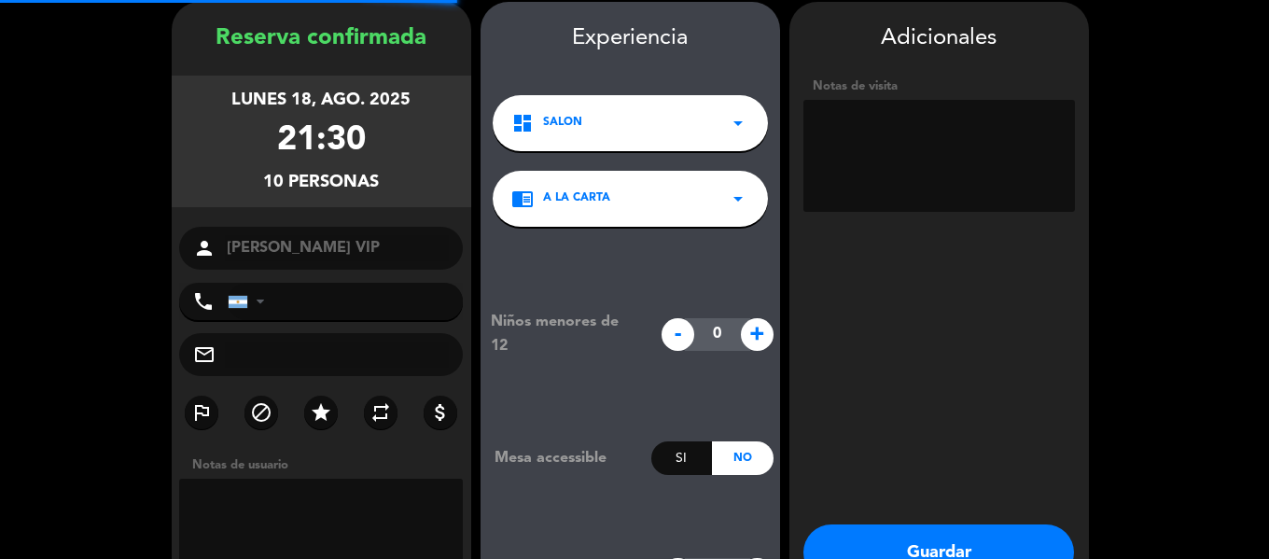
click at [931, 130] on textarea at bounding box center [938, 156] width 271 height 112
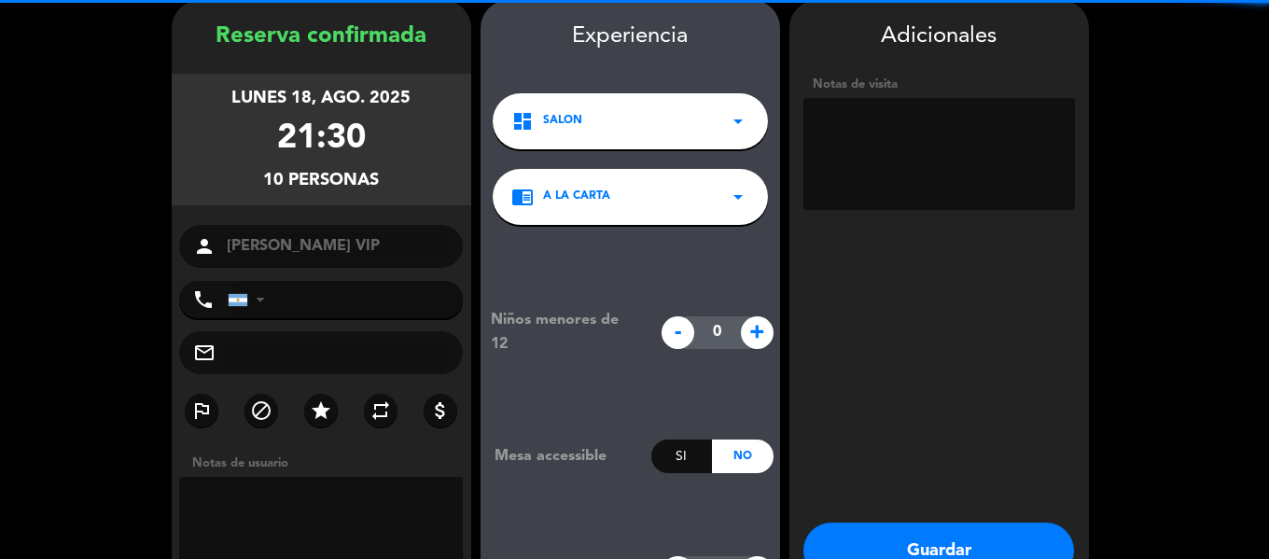
click at [931, 130] on textarea at bounding box center [938, 154] width 271 height 112
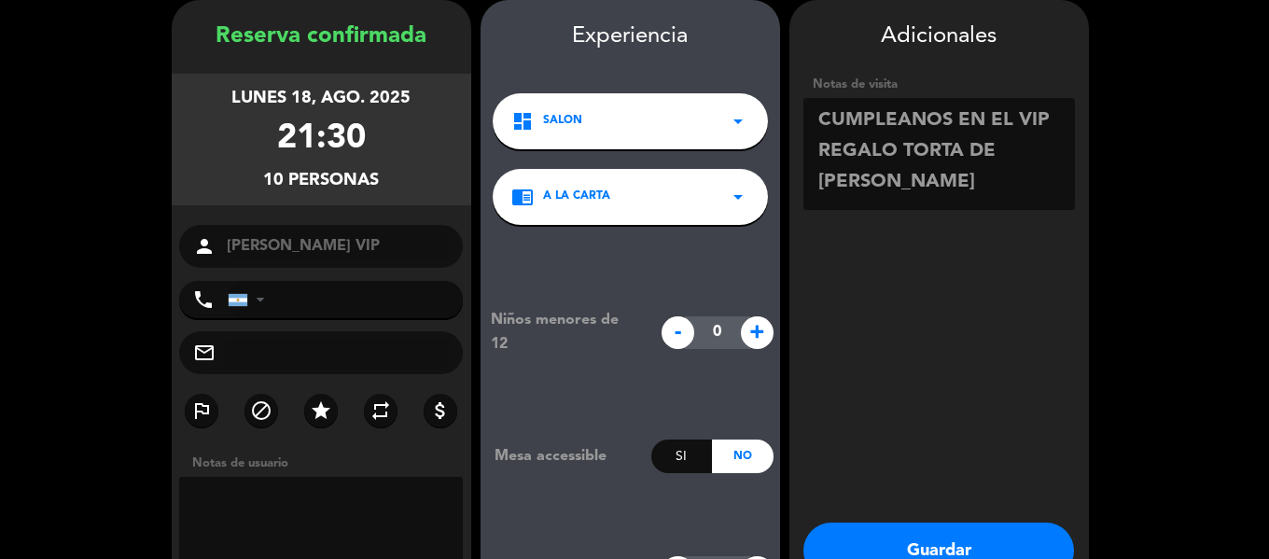
type textarea "CUMPLEANOS EN EL VIP REGALO TORTA DE [PERSON_NAME]"
click at [1027, 545] on button "Guardar" at bounding box center [938, 550] width 271 height 56
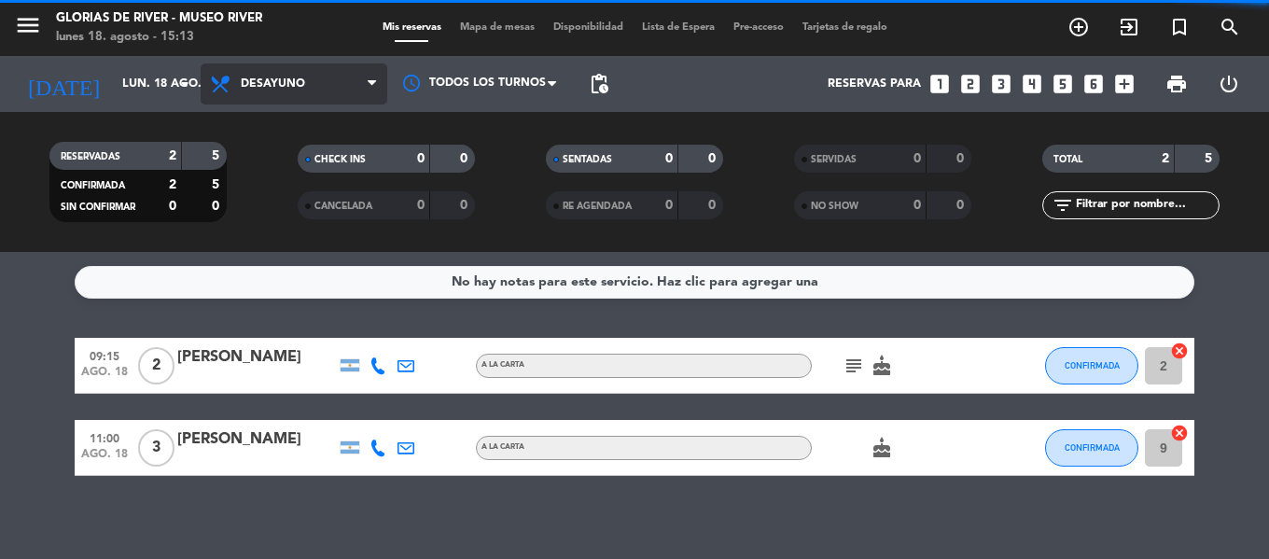
click at [266, 100] on span "Desayuno" at bounding box center [294, 83] width 187 height 41
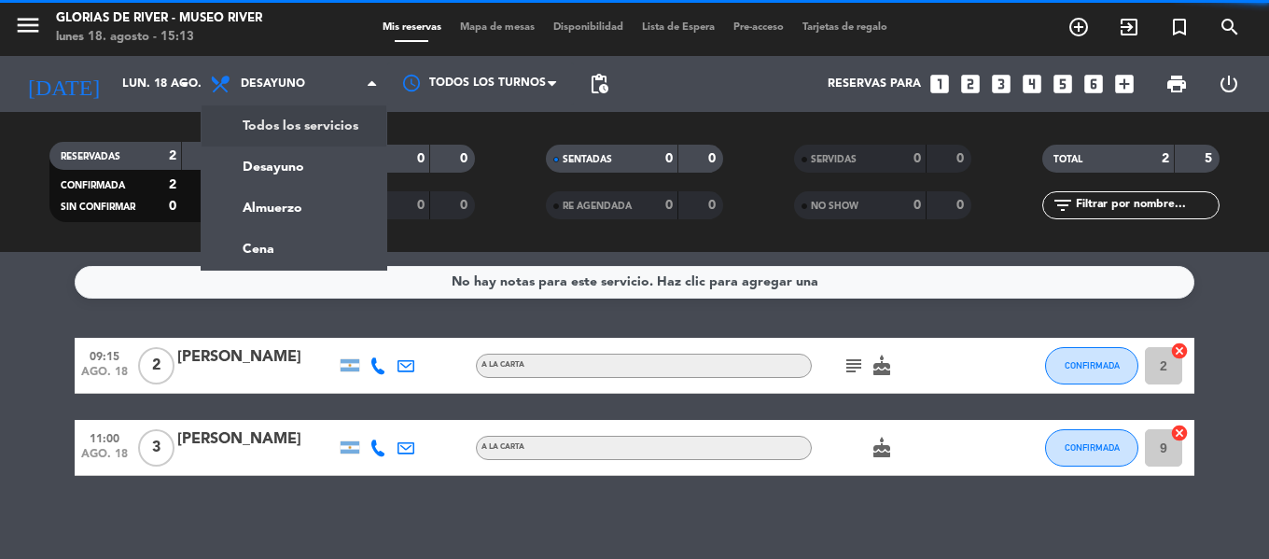
click at [288, 122] on div "menu Glorias de River - Museo River lunes 18. agosto - 15:13 Mis reservas Mapa …" at bounding box center [634, 126] width 1269 height 252
